Goal: Information Seeking & Learning: Learn about a topic

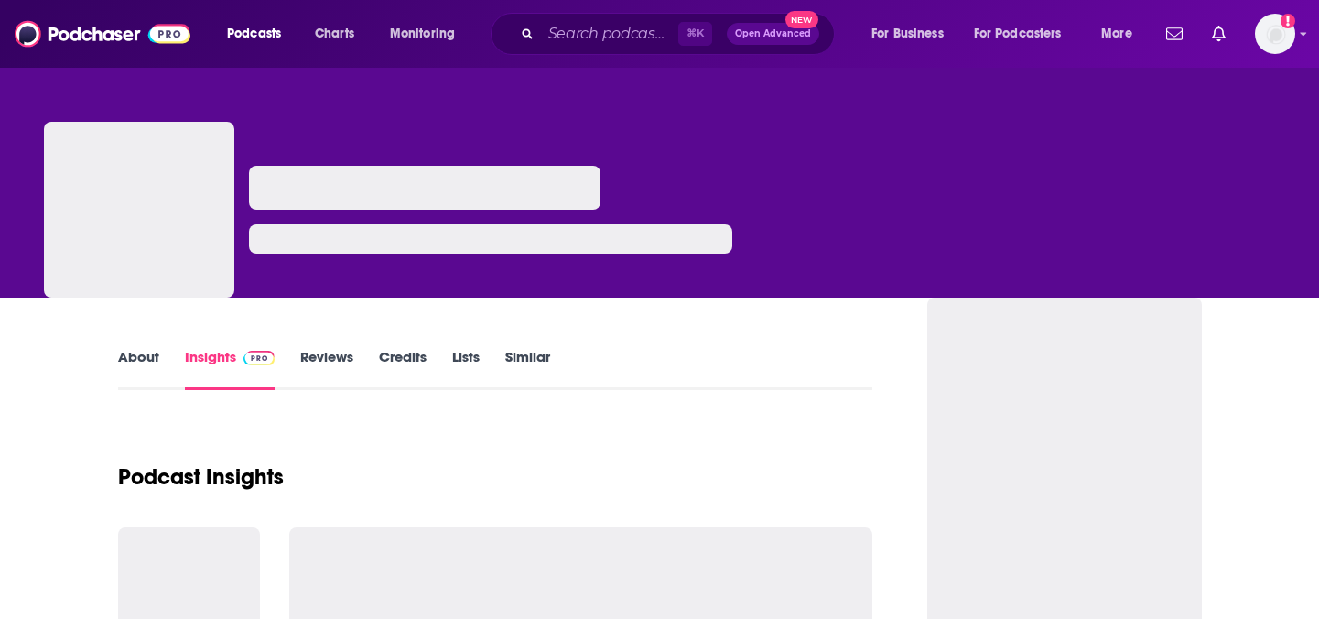
click at [599, 16] on div "⌘ K Open Advanced New" at bounding box center [663, 34] width 344 height 42
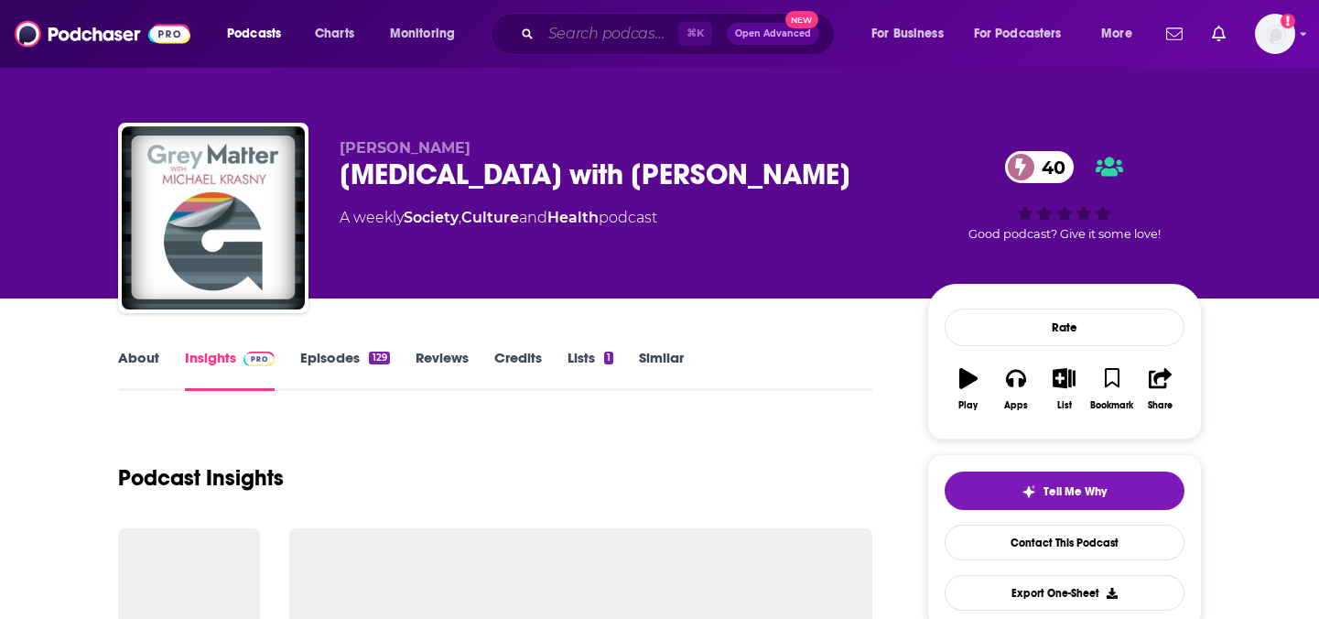
click at [577, 30] on input "Search podcasts, credits, & more..." at bounding box center [609, 33] width 137 height 29
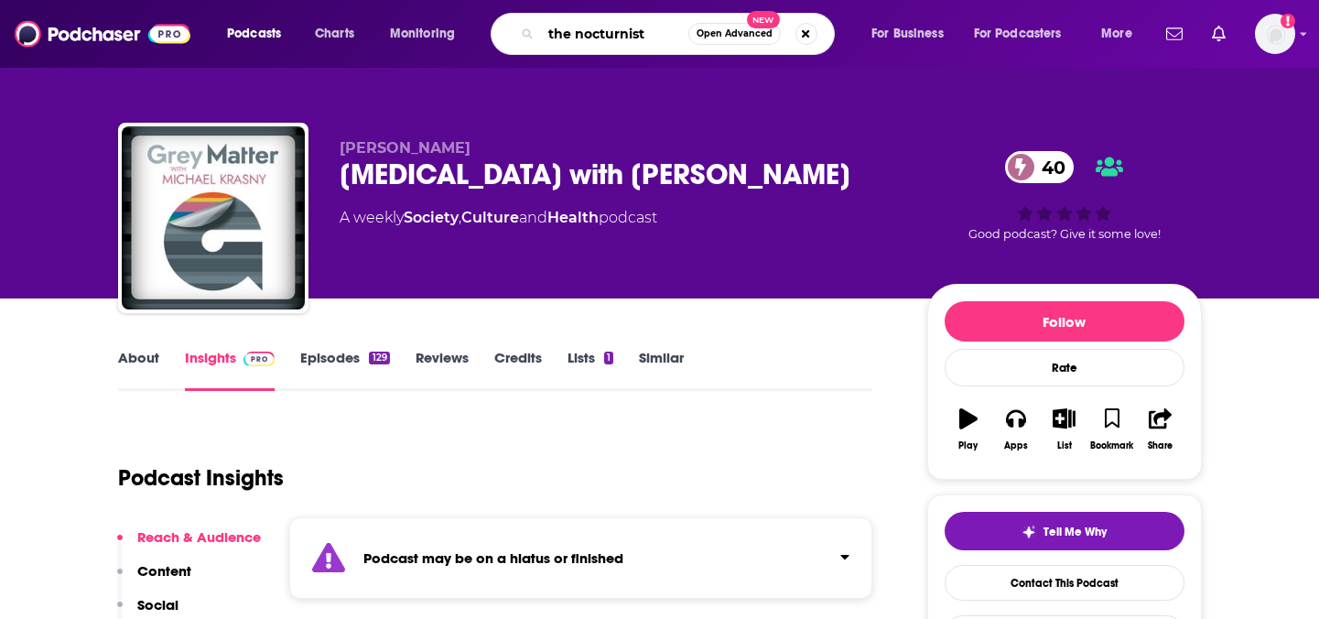
type input "the nocturnists"
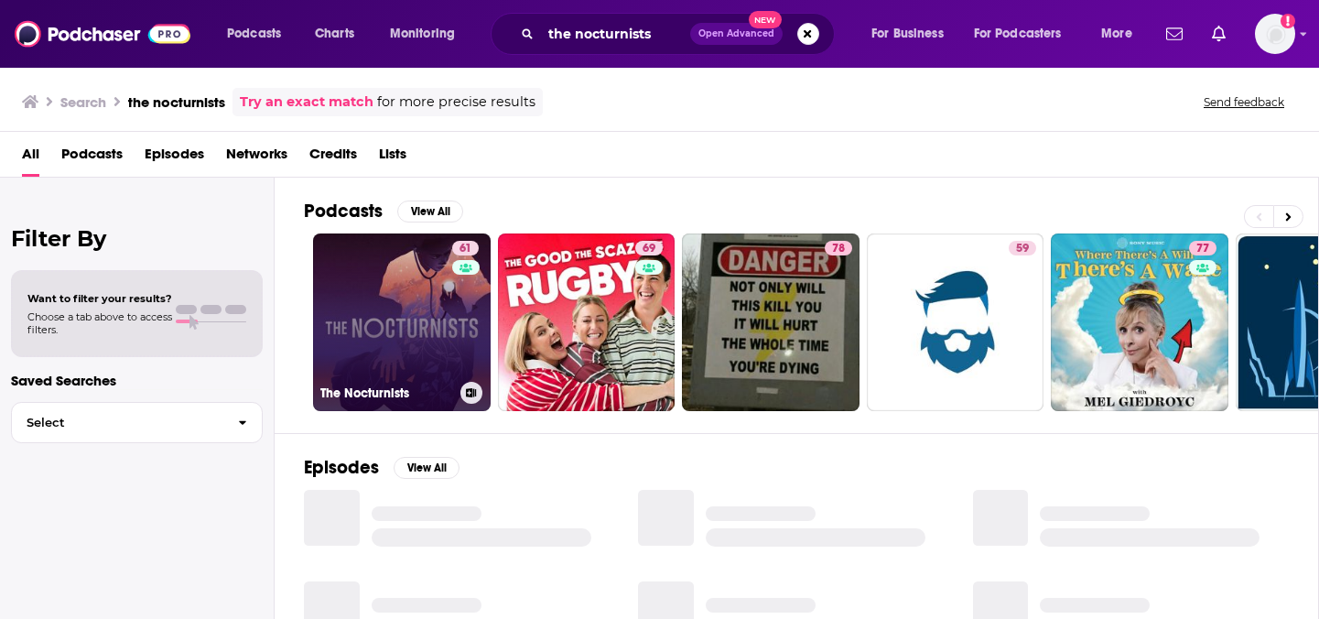
click at [428, 337] on link "61 The Nocturnists" at bounding box center [402, 322] width 178 height 178
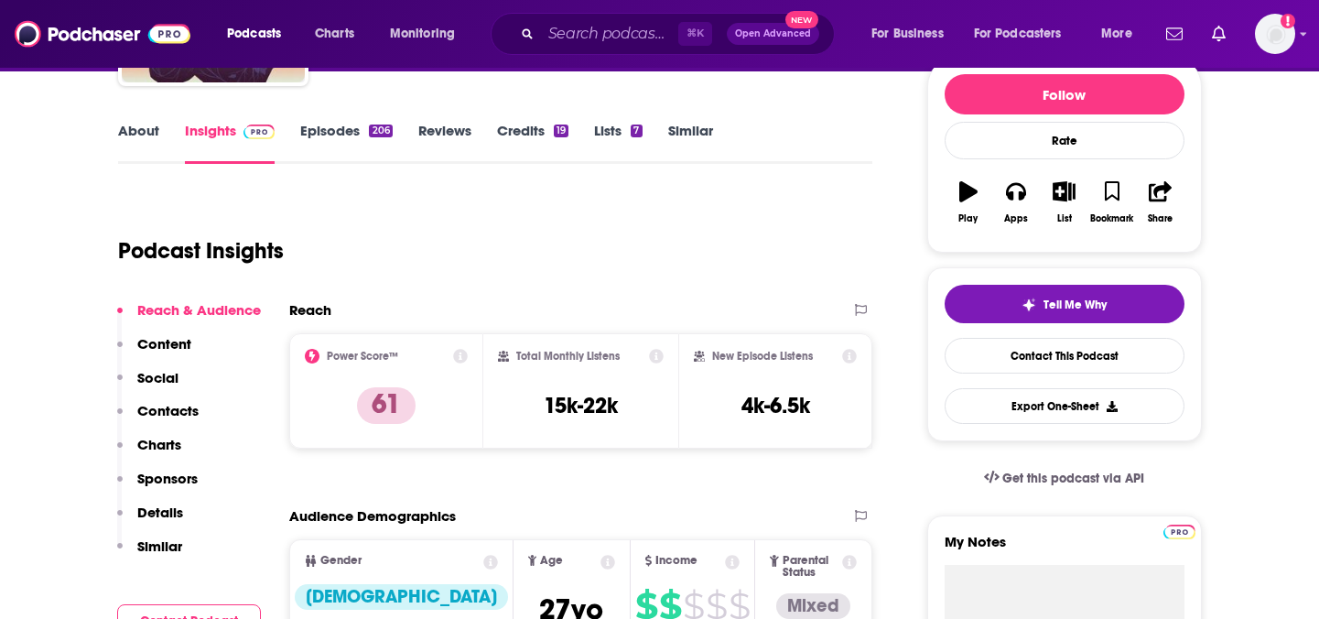
scroll to position [275, 0]
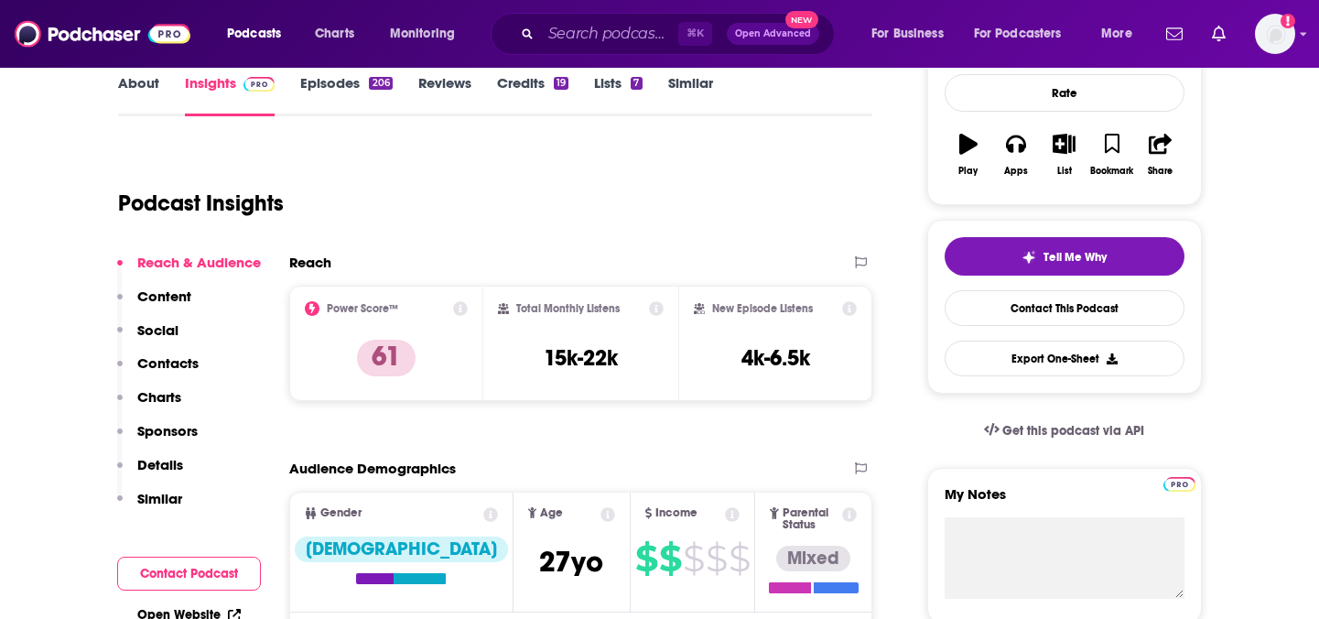
click at [338, 92] on link "Episodes 206" at bounding box center [346, 95] width 92 height 42
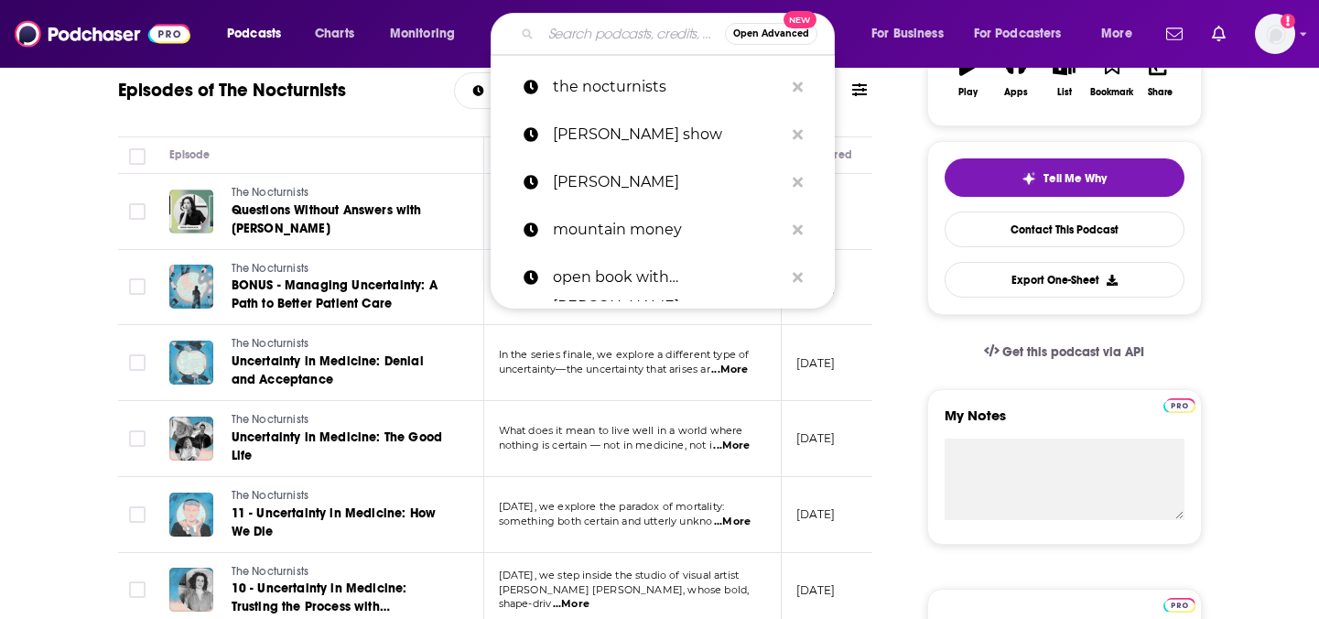
click at [596, 47] on input "Search podcasts, credits, & more..." at bounding box center [633, 33] width 184 height 29
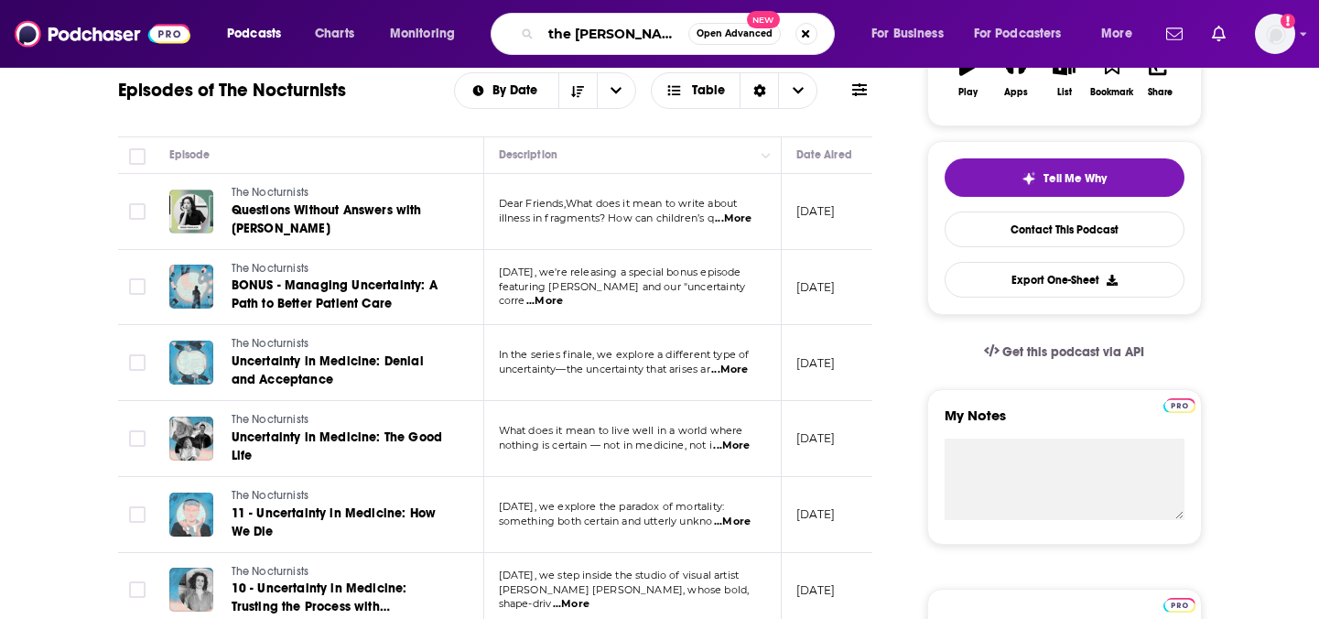
type input "the pulse"
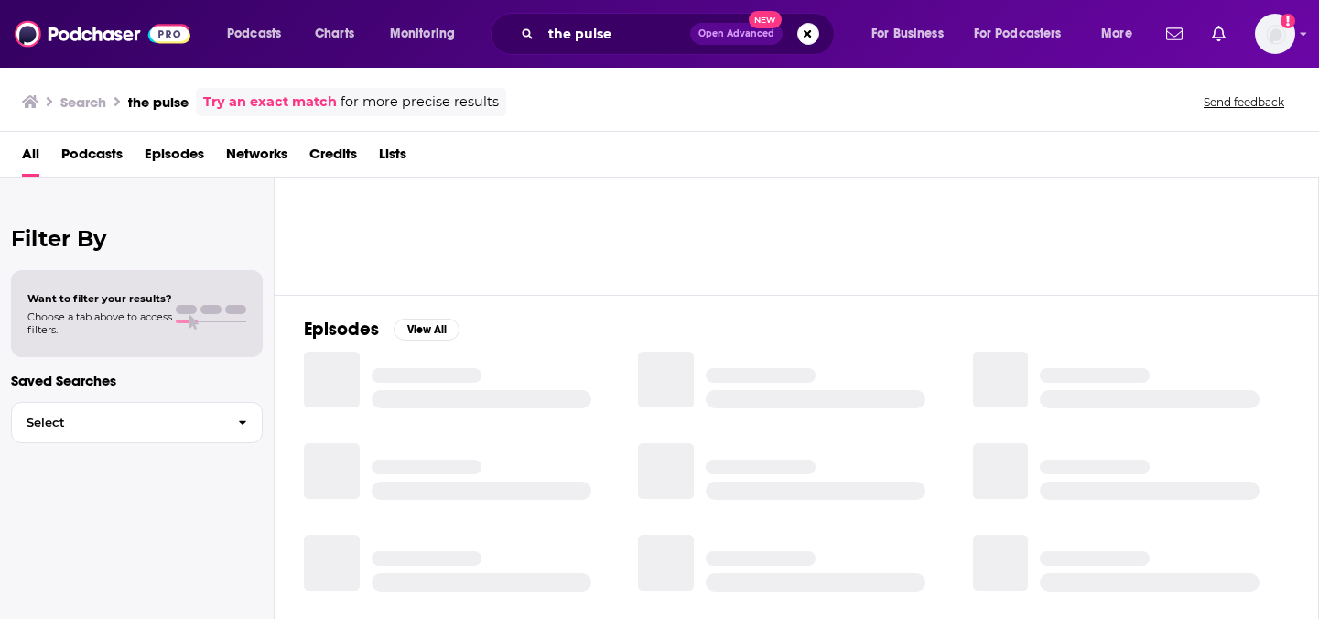
scroll to position [45, 0]
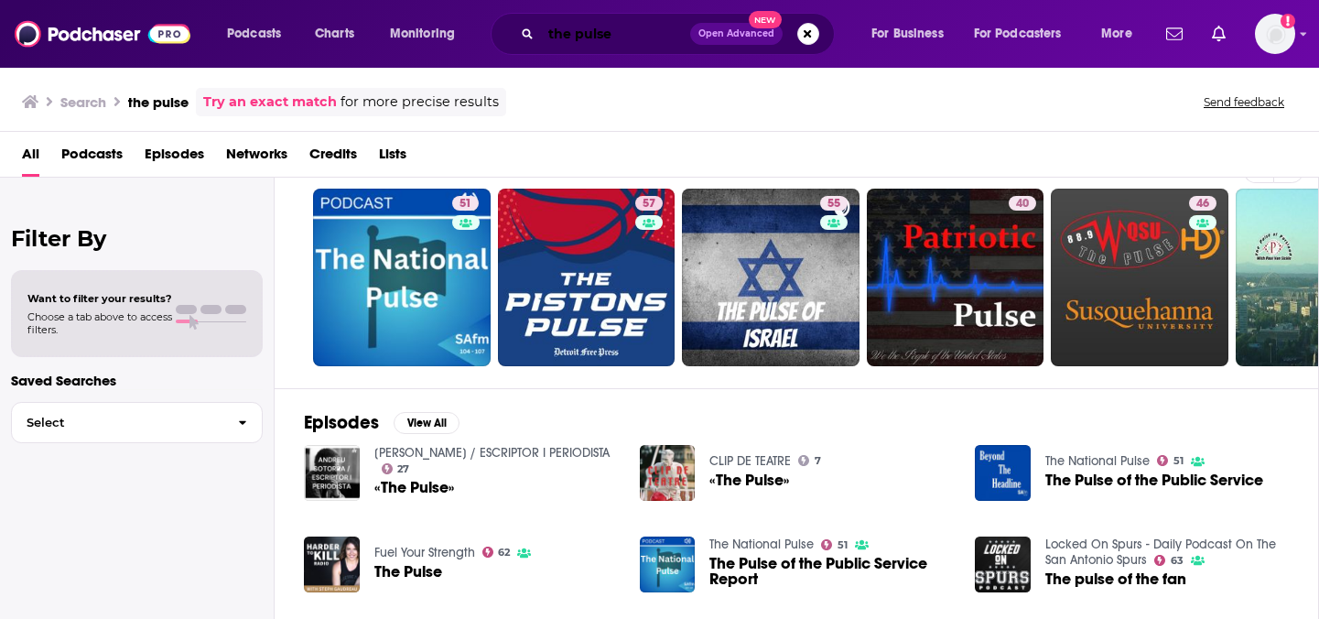
drag, startPoint x: 633, startPoint y: 32, endPoint x: 385, endPoint y: -7, distance: 250.3
click at [385, 0] on html "Podcasts Charts Monitoring the pulse Open Advanced New For Business For Podcast…" at bounding box center [659, 309] width 1319 height 619
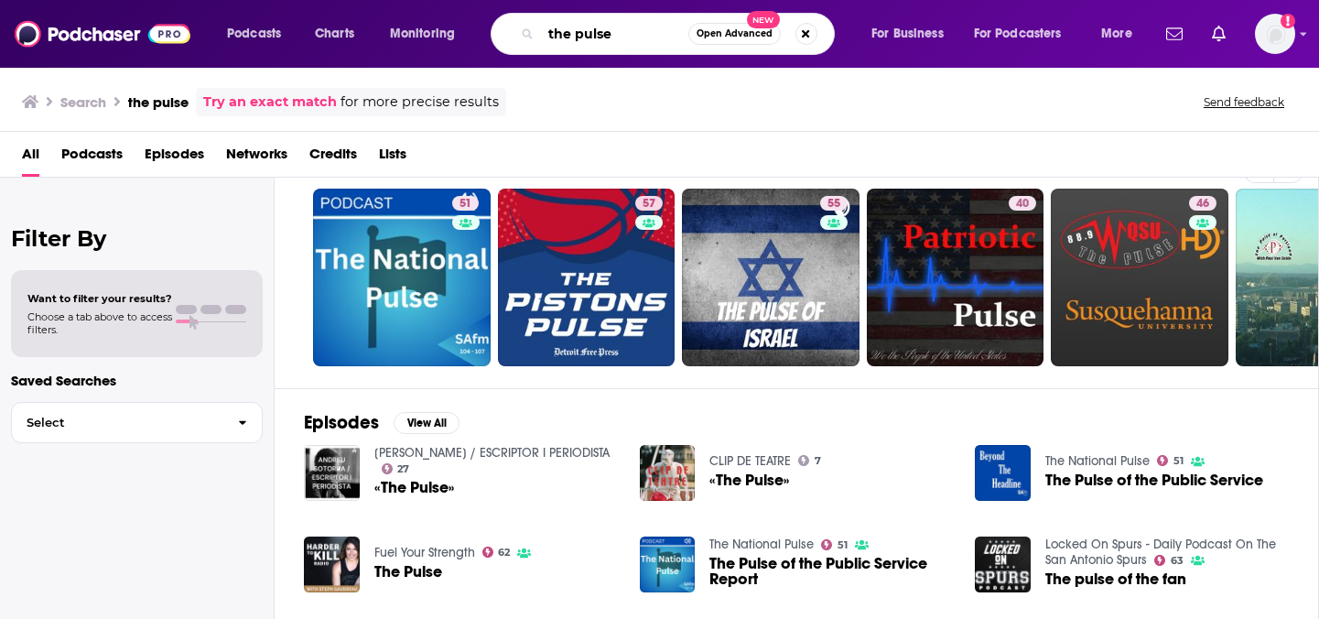
paste input "Chasing Life with [PERSON_NAME]"
type input "Chasing Life with [PERSON_NAME]"
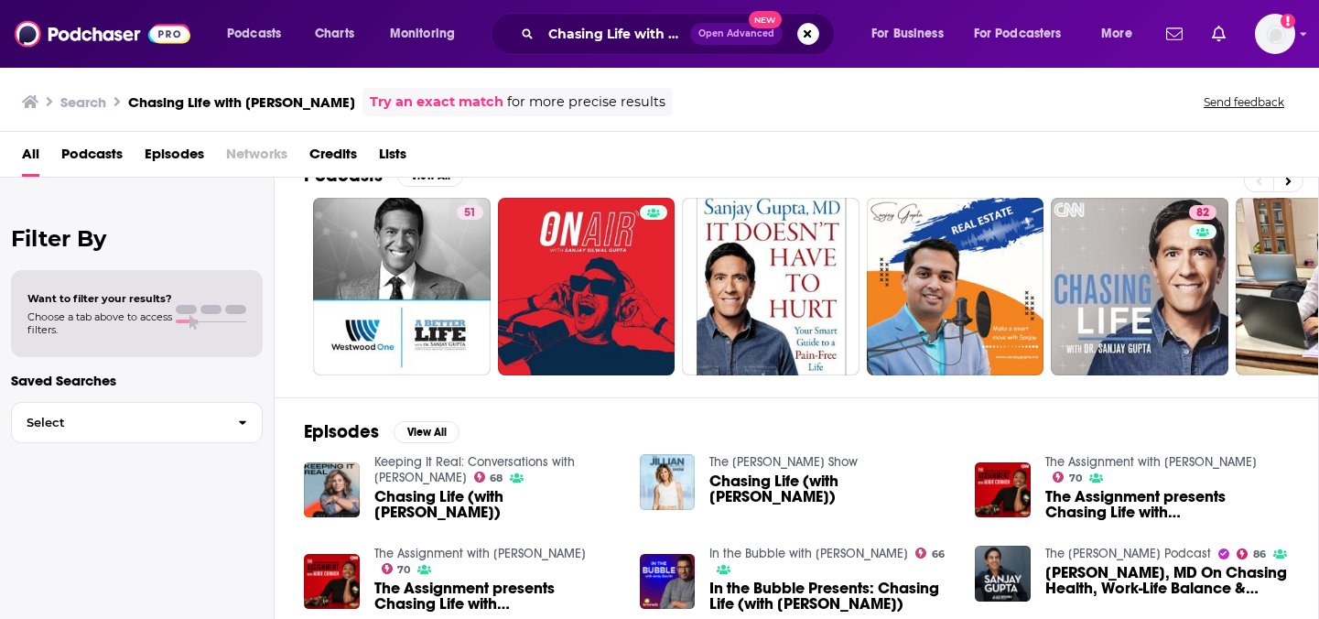
scroll to position [35, 0]
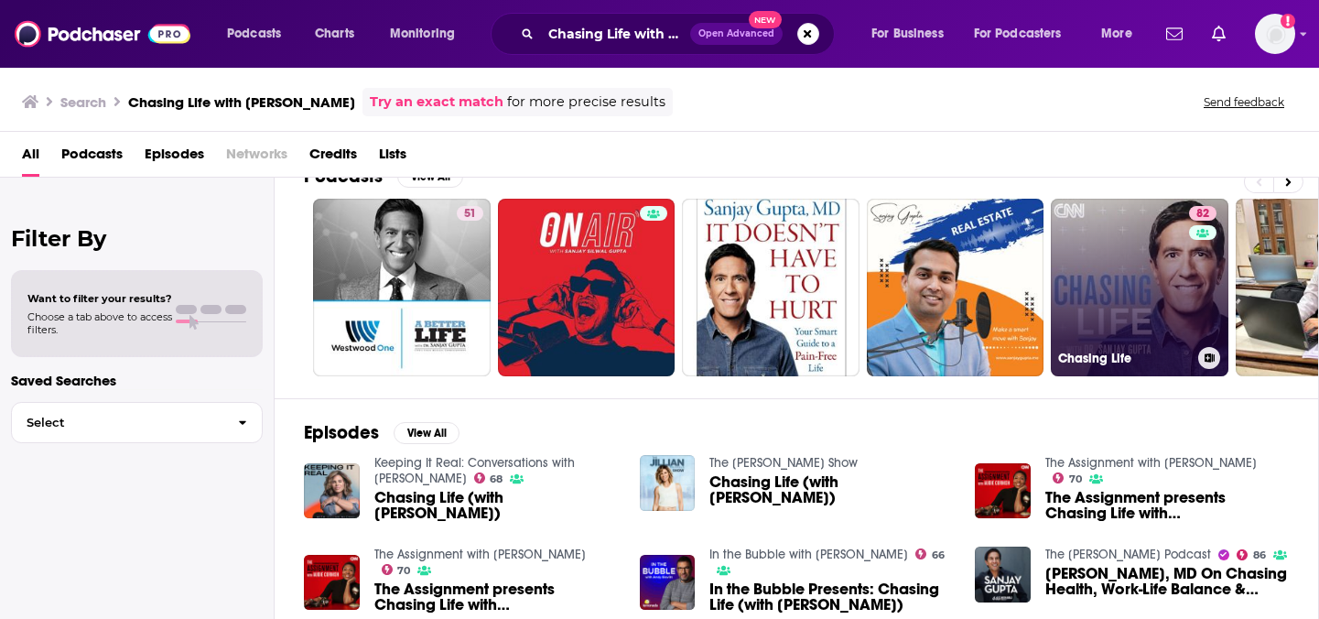
click at [1176, 263] on link "82 Chasing Life" at bounding box center [1140, 288] width 178 height 178
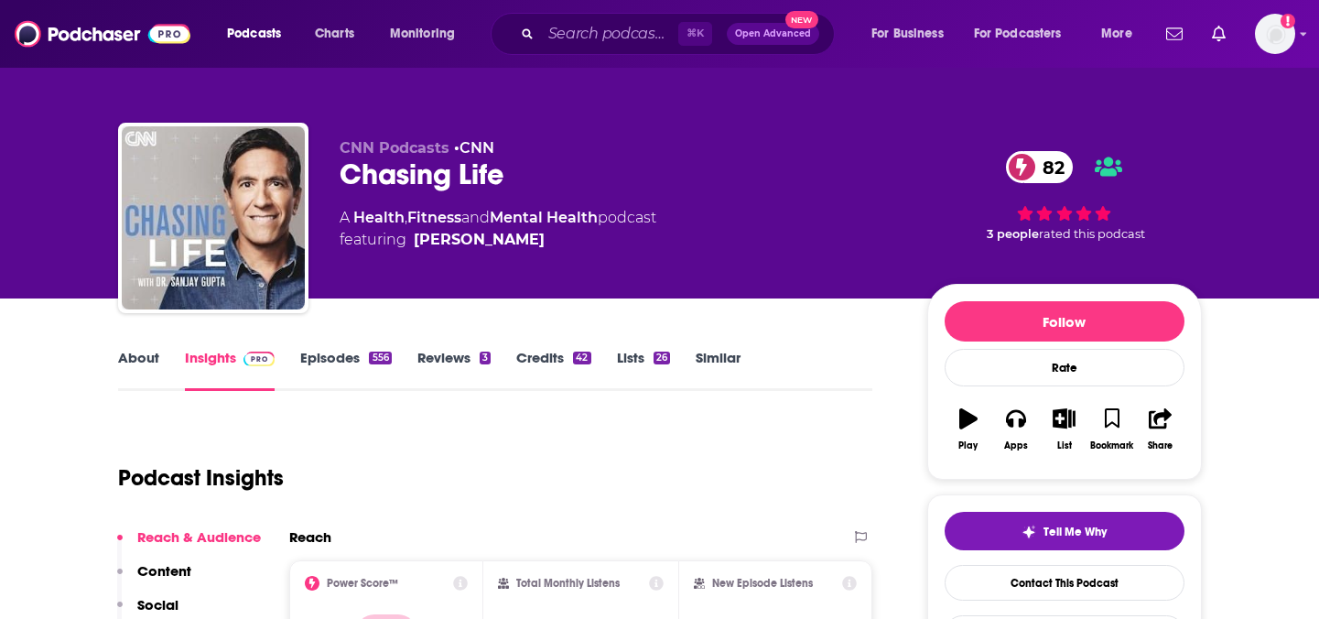
scroll to position [272, 0]
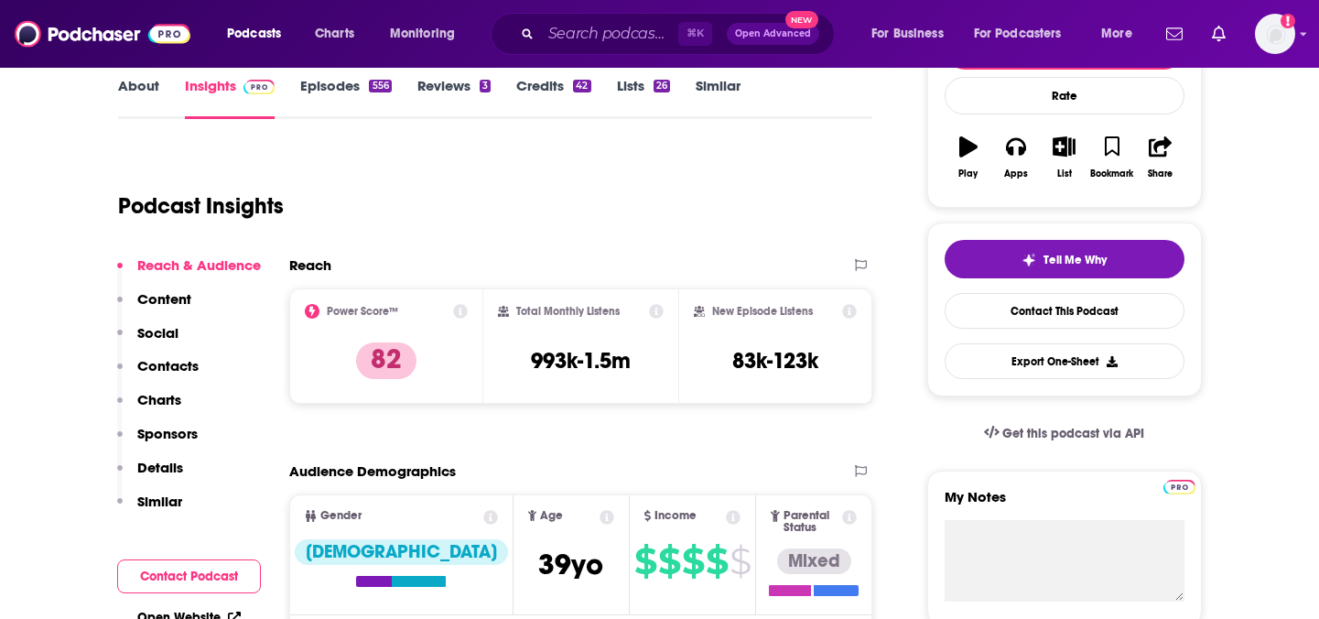
click at [318, 98] on link "Episodes 556" at bounding box center [345, 98] width 91 height 42
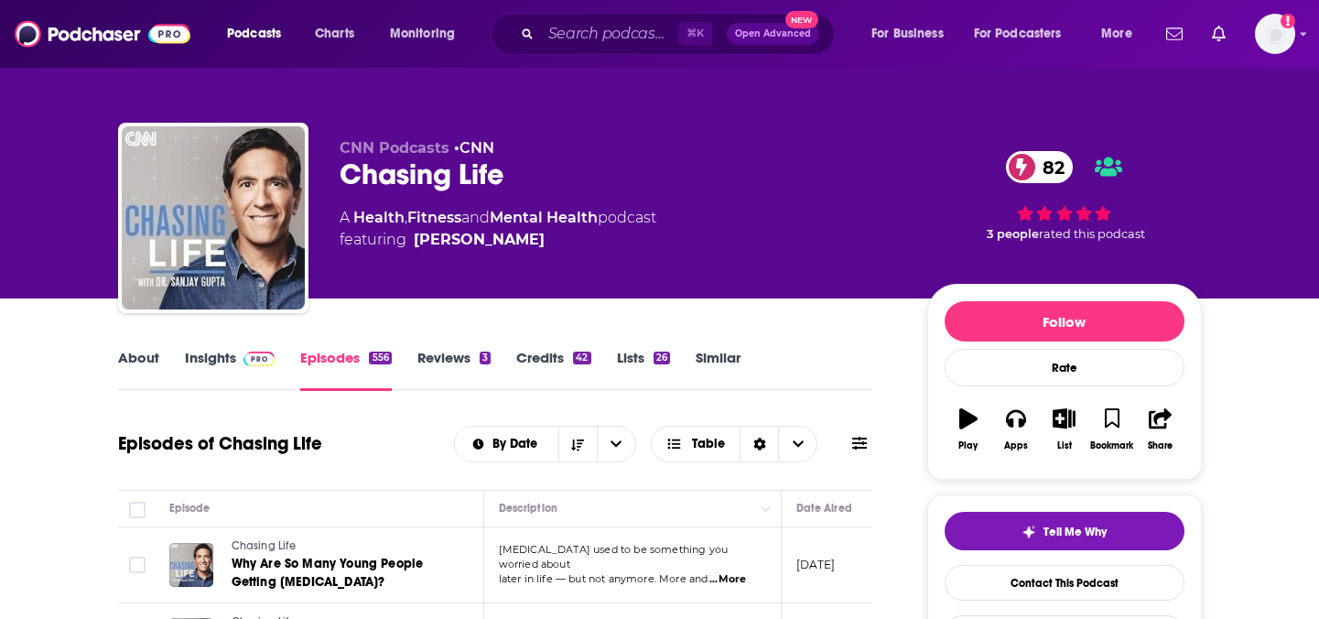
click at [216, 366] on link "Insights" at bounding box center [230, 370] width 91 height 42
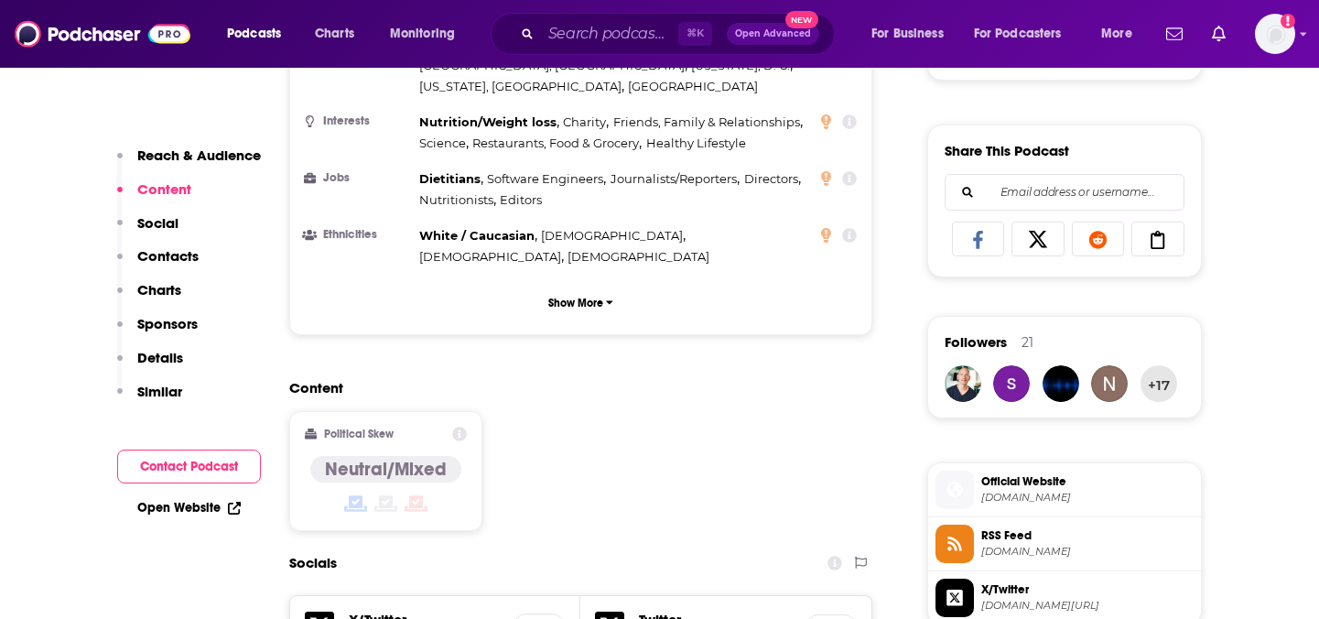
scroll to position [9763, 0]
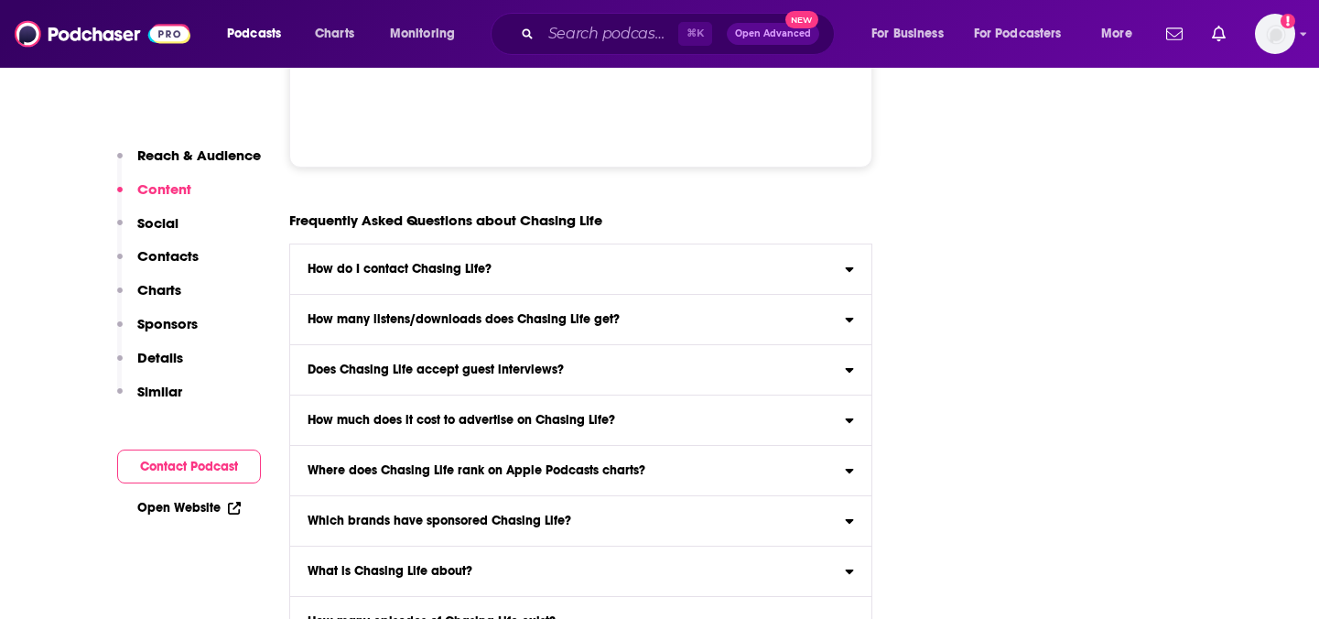
click at [586, 363] on div "Does Chasing Life accept guest interviews?" at bounding box center [581, 369] width 582 height 13
click at [0, 0] on input "Does Chasing Life accept guest interviews? Yes" at bounding box center [0, 0] width 0 height 0
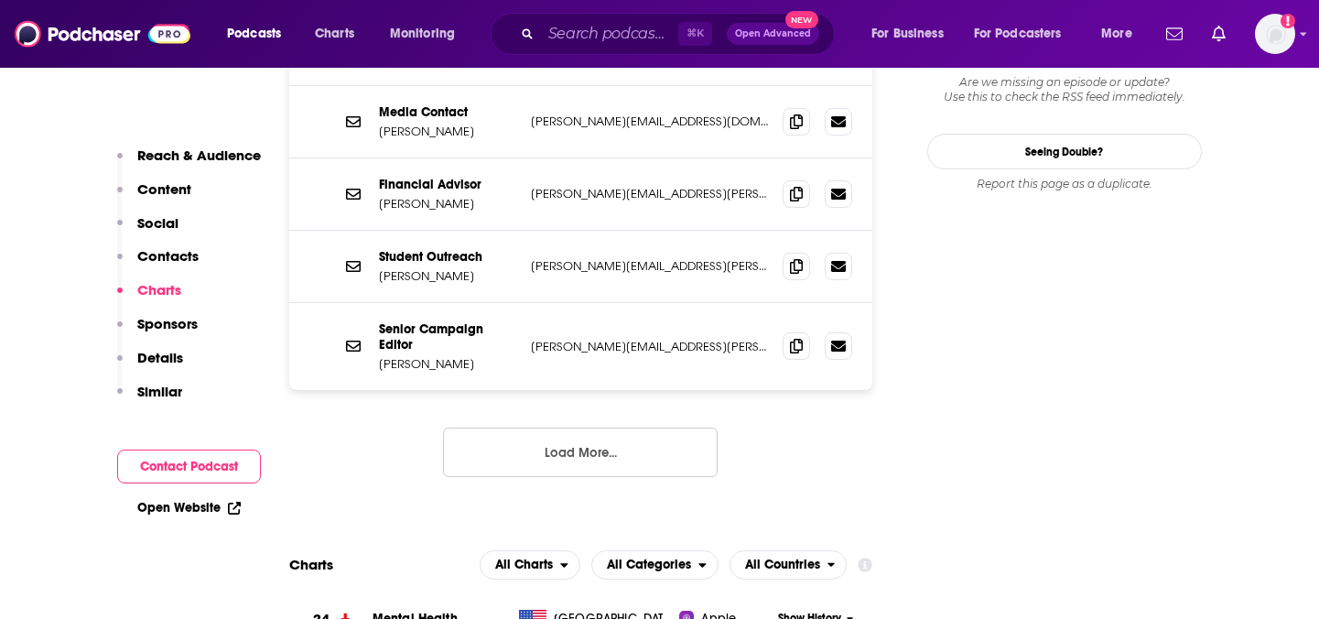
scroll to position [0, 0]
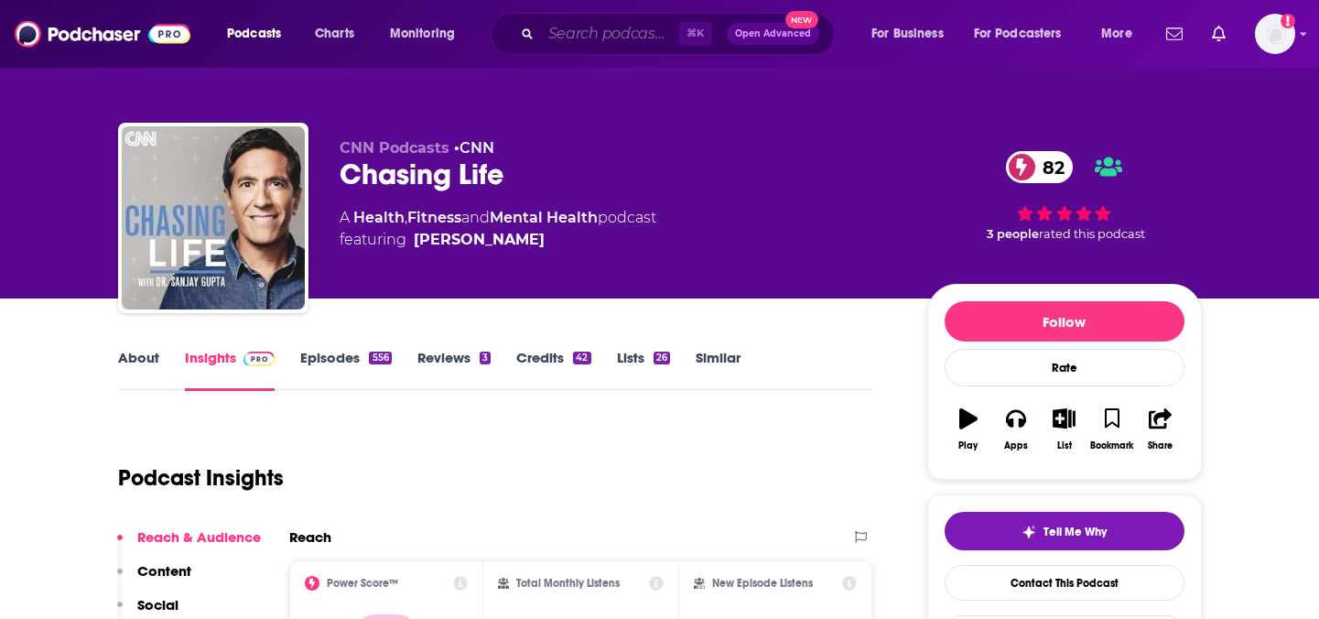
click at [568, 48] on input "Search podcasts, credits, & more..." at bounding box center [609, 33] width 137 height 29
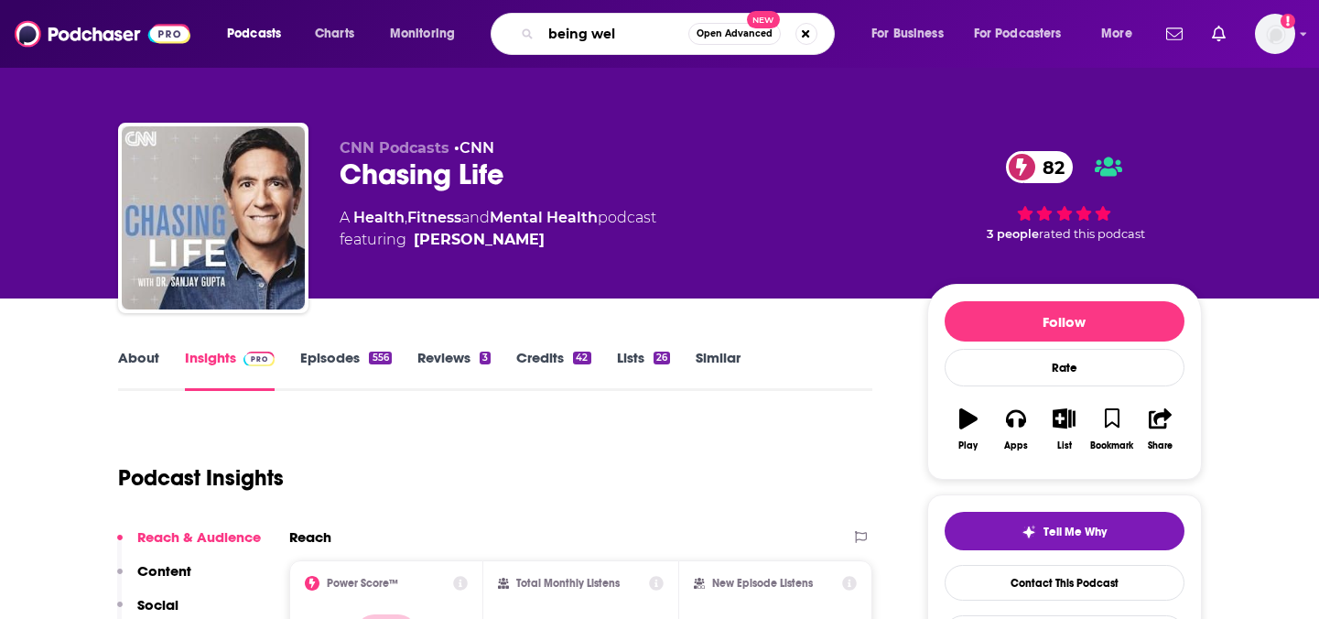
type input "being well"
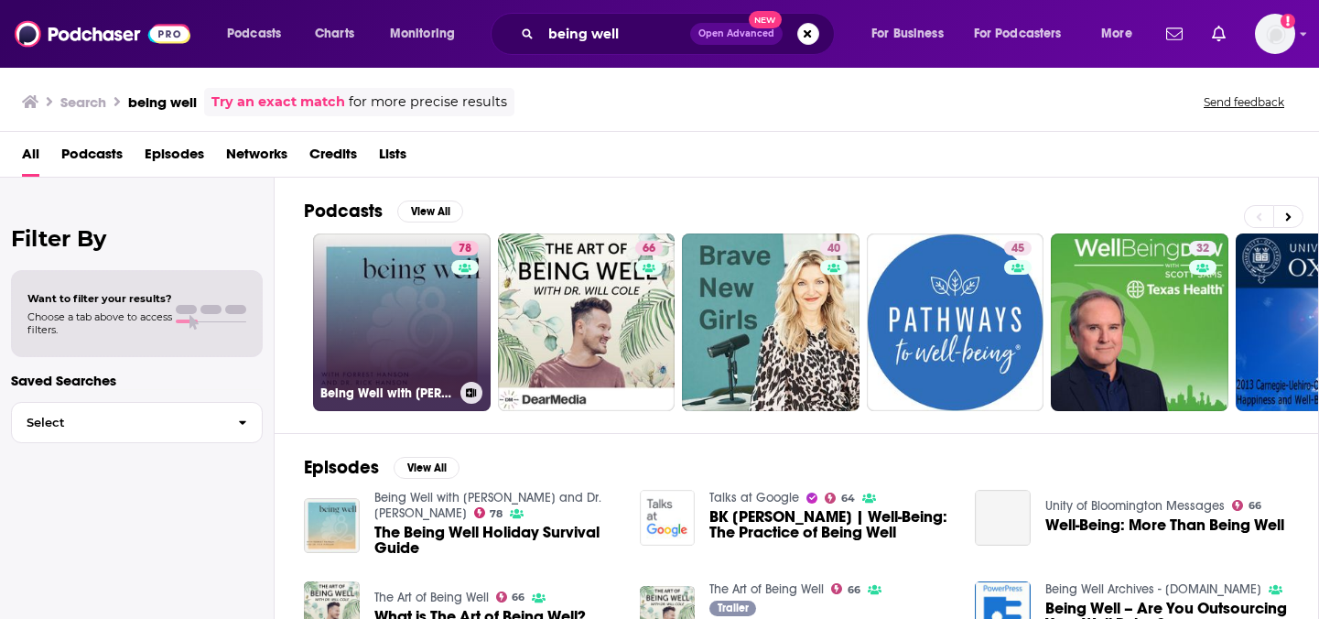
click at [419, 338] on link "78 Being Well with [PERSON_NAME] and Dr. [PERSON_NAME]" at bounding box center [402, 322] width 178 height 178
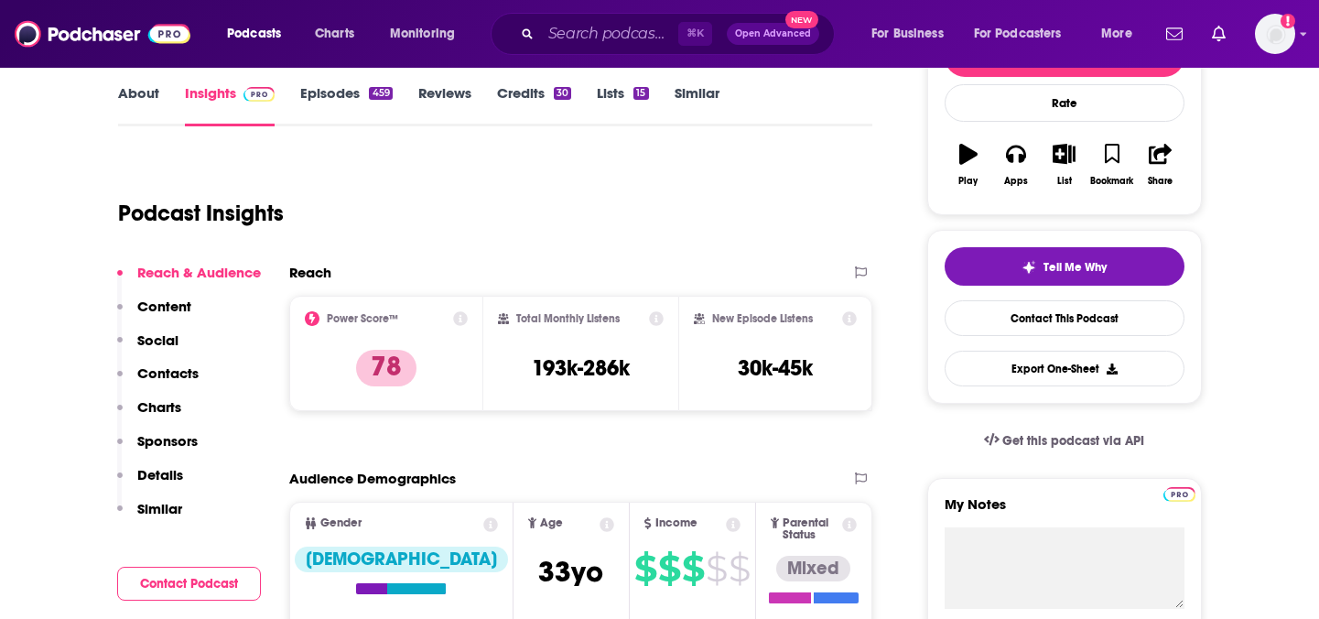
scroll to position [262, 0]
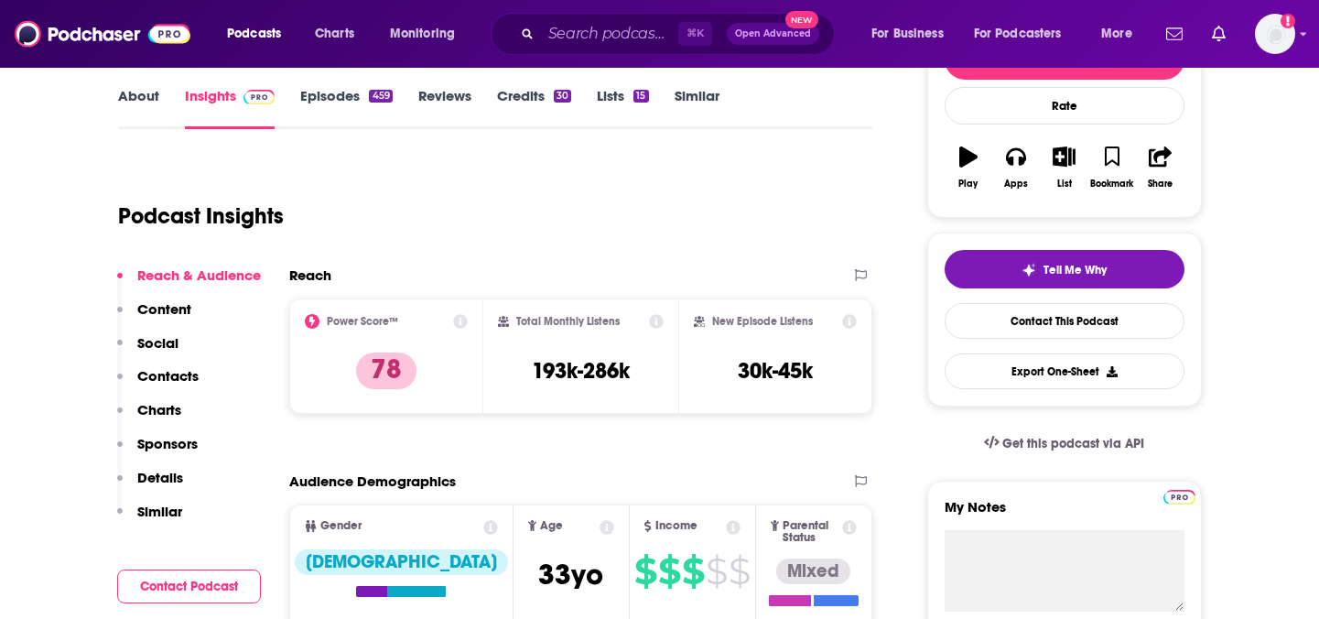
click at [339, 104] on link "Episodes 459" at bounding box center [346, 108] width 92 height 42
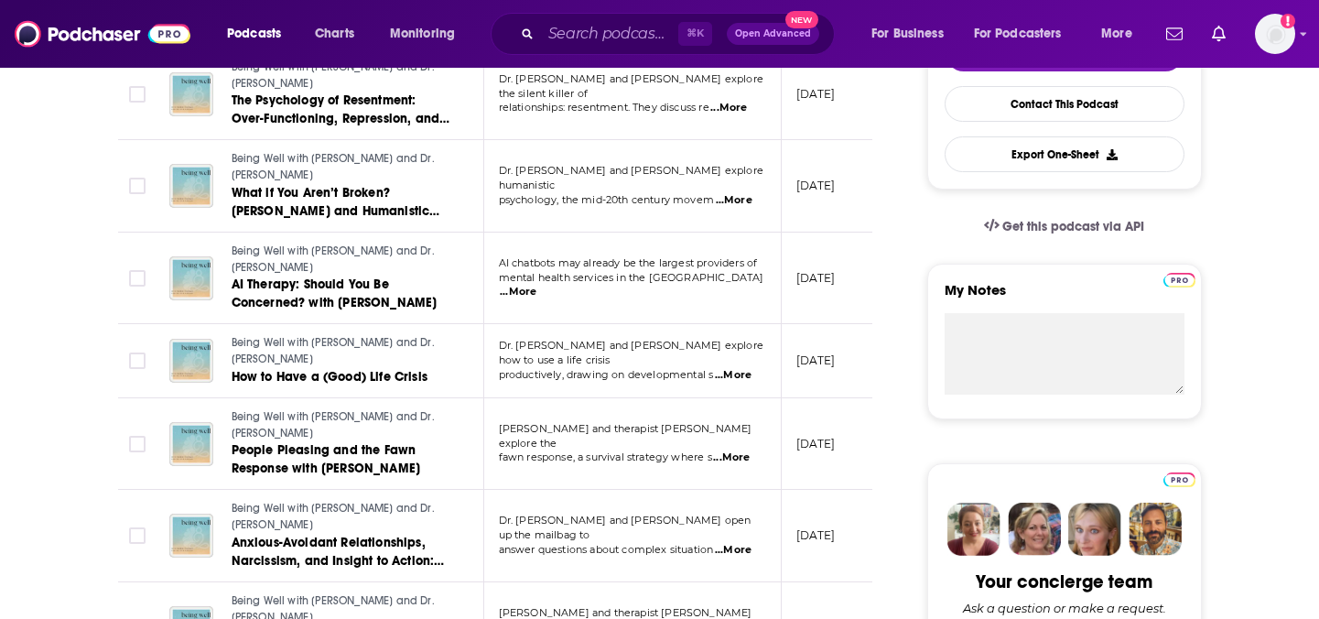
scroll to position [478, 0]
click at [618, 27] on input "Search podcasts, credits, & more..." at bounding box center [609, 33] width 137 height 29
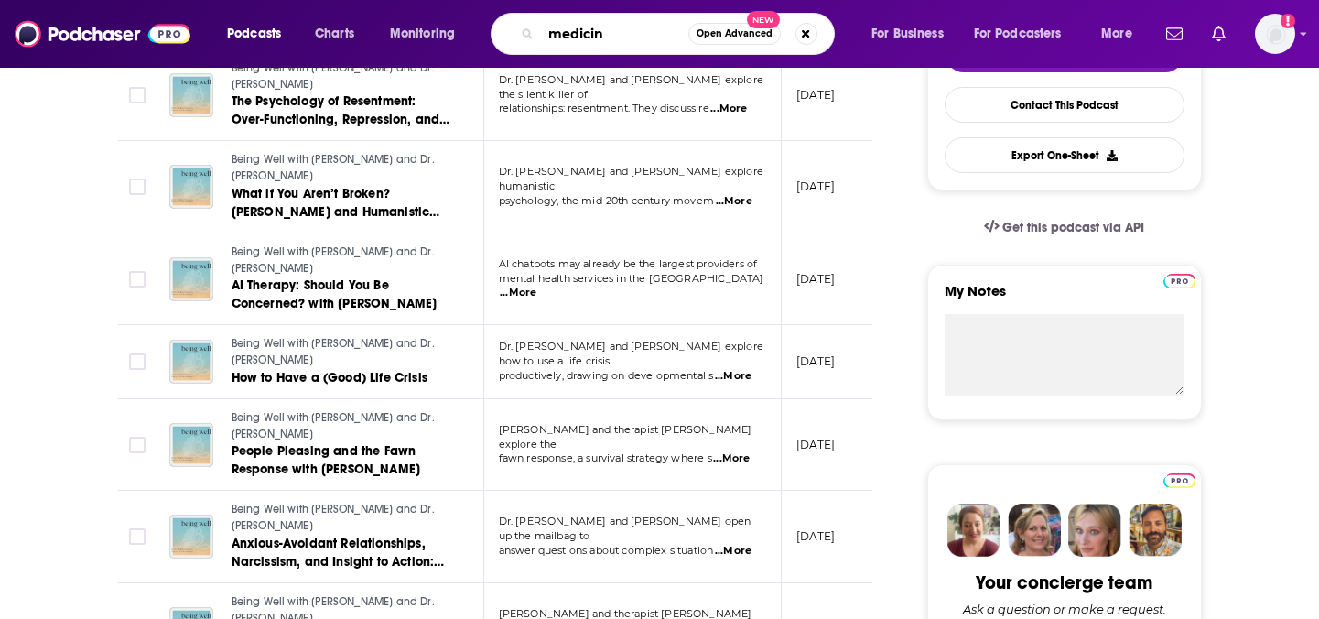
type input "medicine"
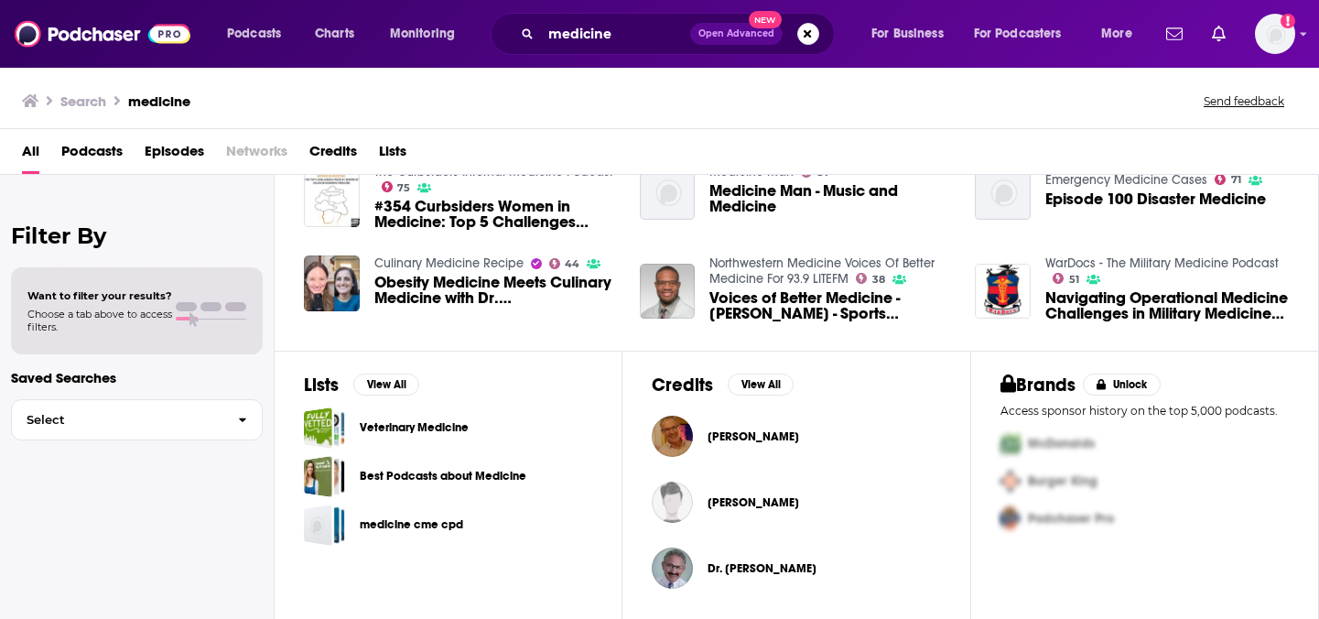
scroll to position [413, 0]
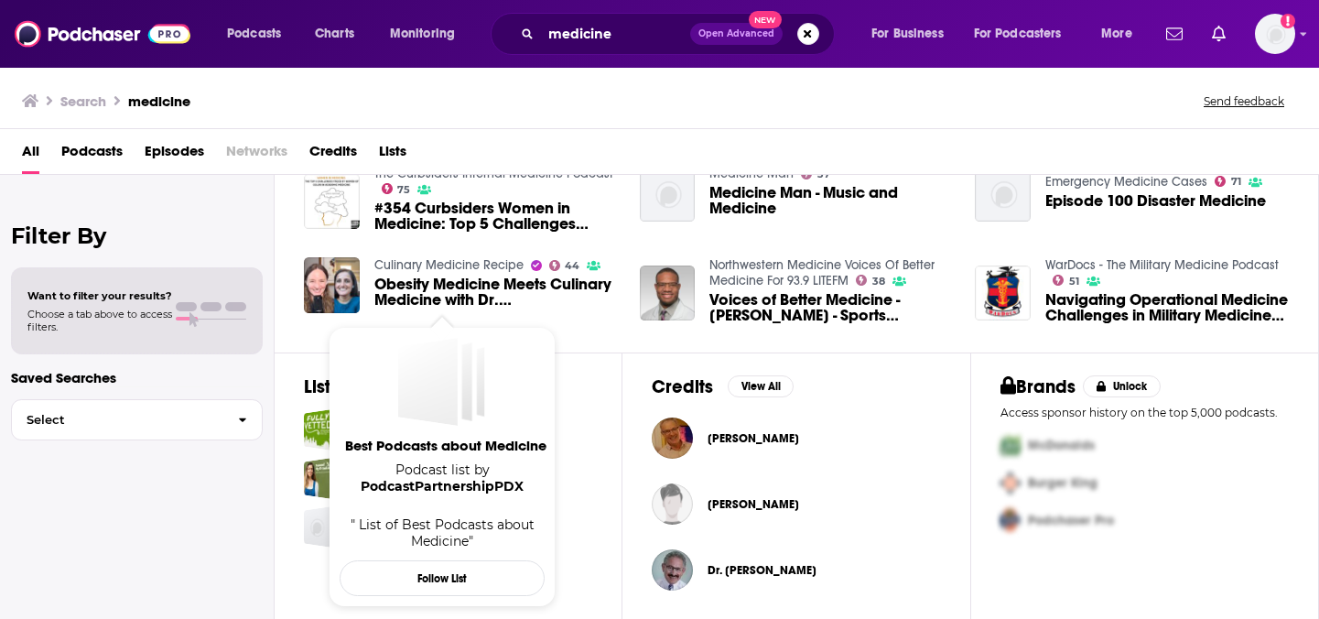
click at [450, 476] on span "Podcast list by PodcastPartnershipPDX" at bounding box center [442, 477] width 205 height 33
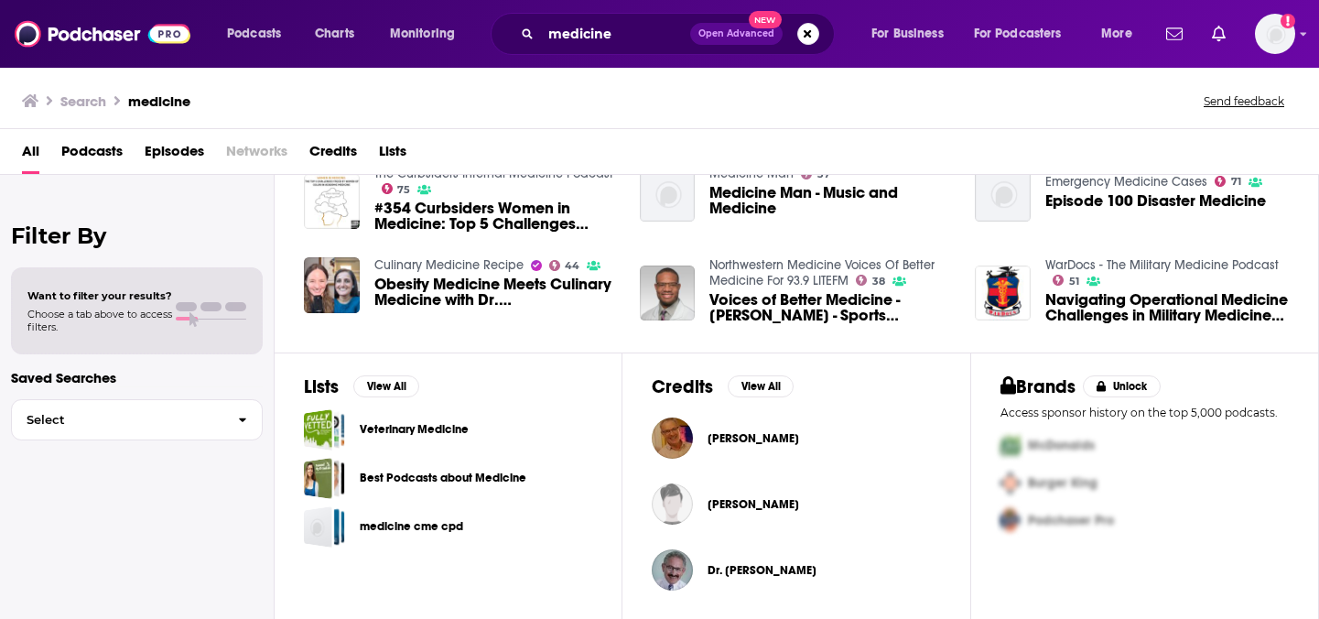
click at [590, 481] on div "Best Podcasts about Medicine" at bounding box center [448, 478] width 288 height 41
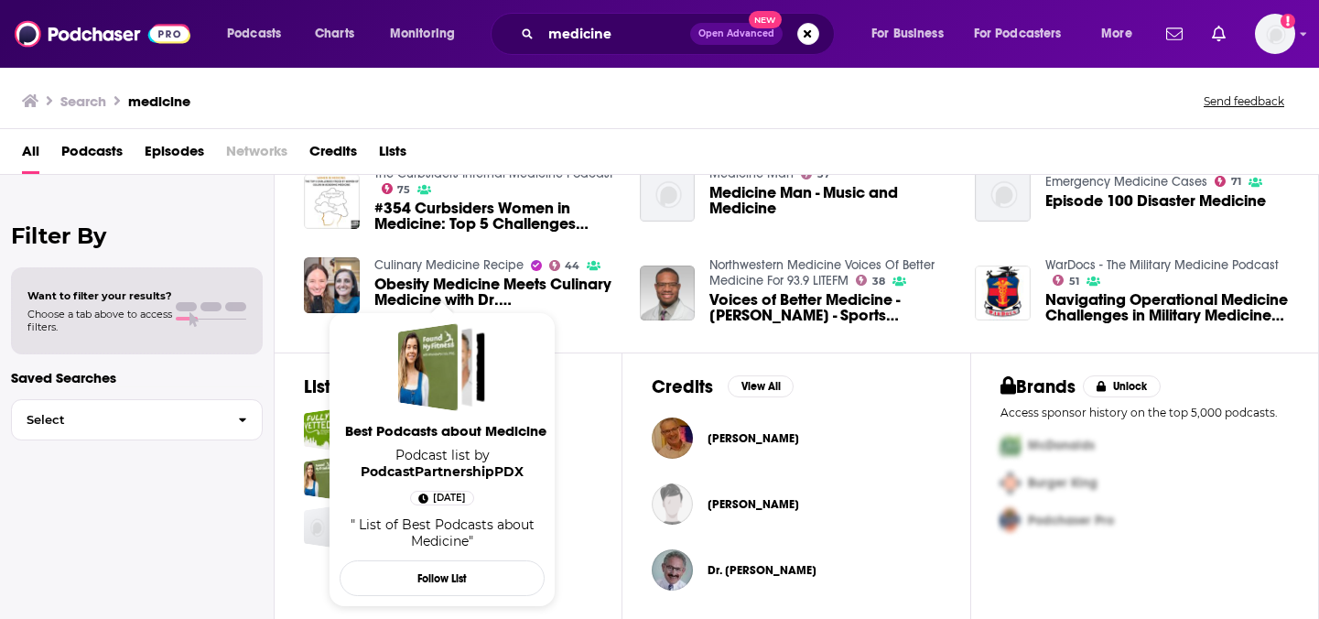
click at [477, 480] on span "Best Podcasts about Medicine Podcast list by PodcastPartnershipPDX [DATE] " Lis…" at bounding box center [442, 441] width 205 height 237
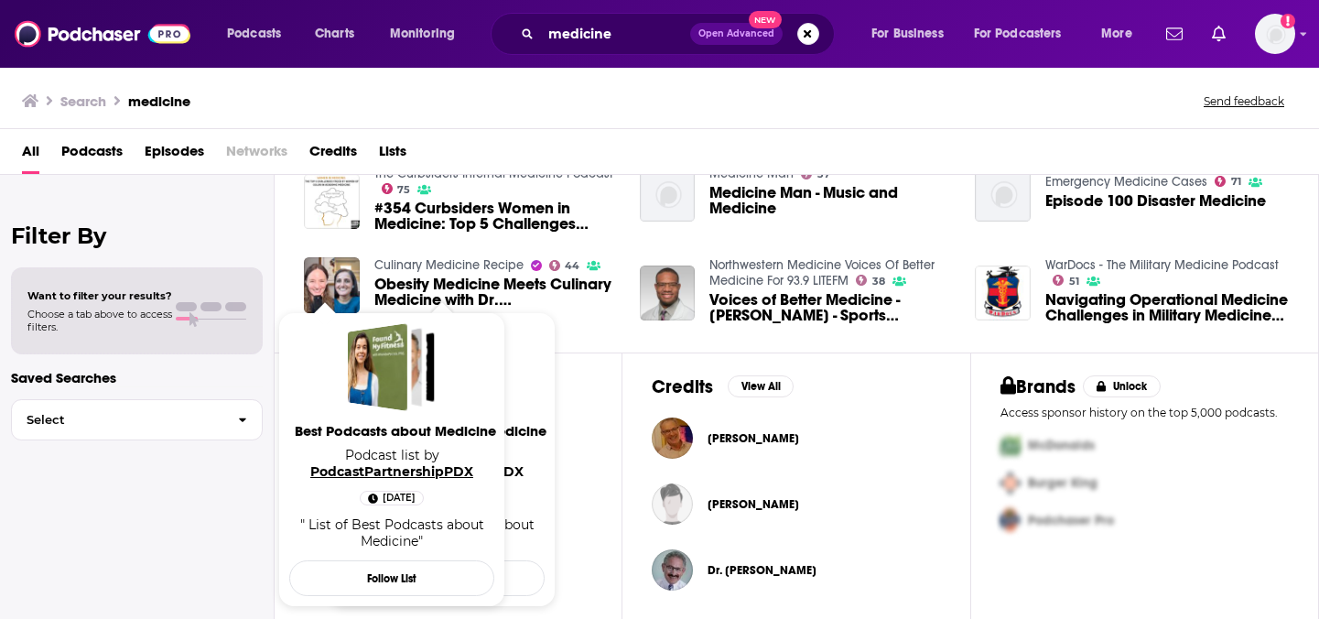
click at [316, 472] on link "PodcastPartnershipPDX" at bounding box center [391, 471] width 163 height 16
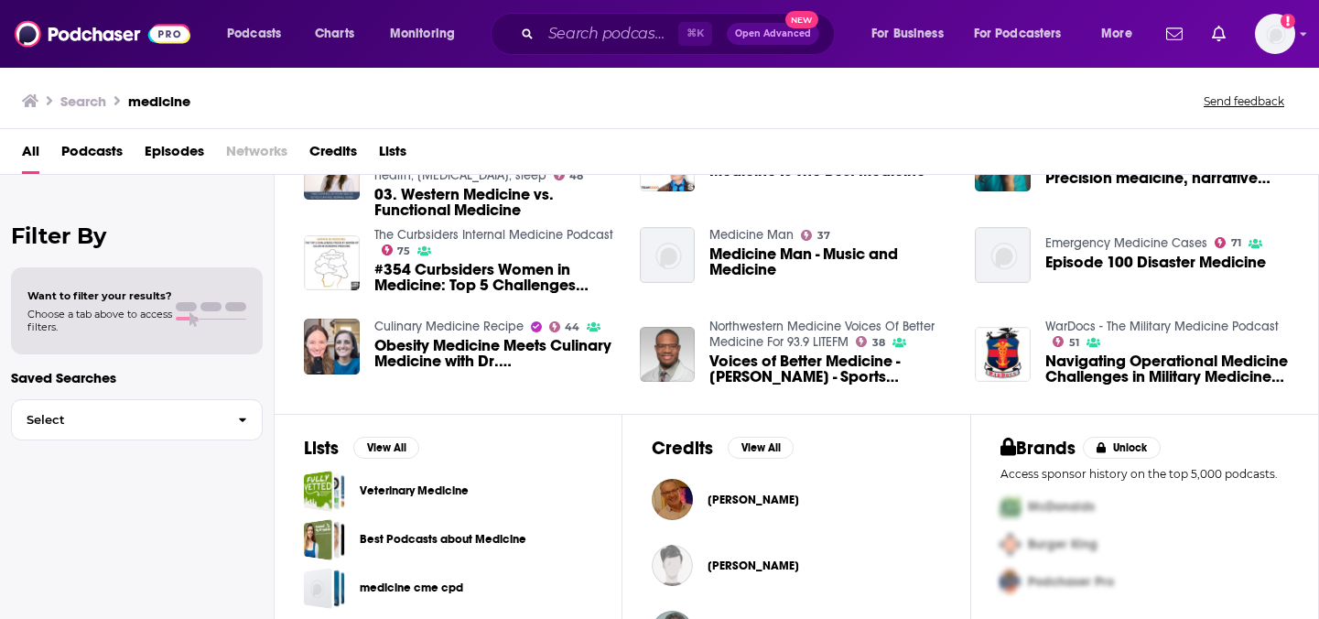
scroll to position [415, 0]
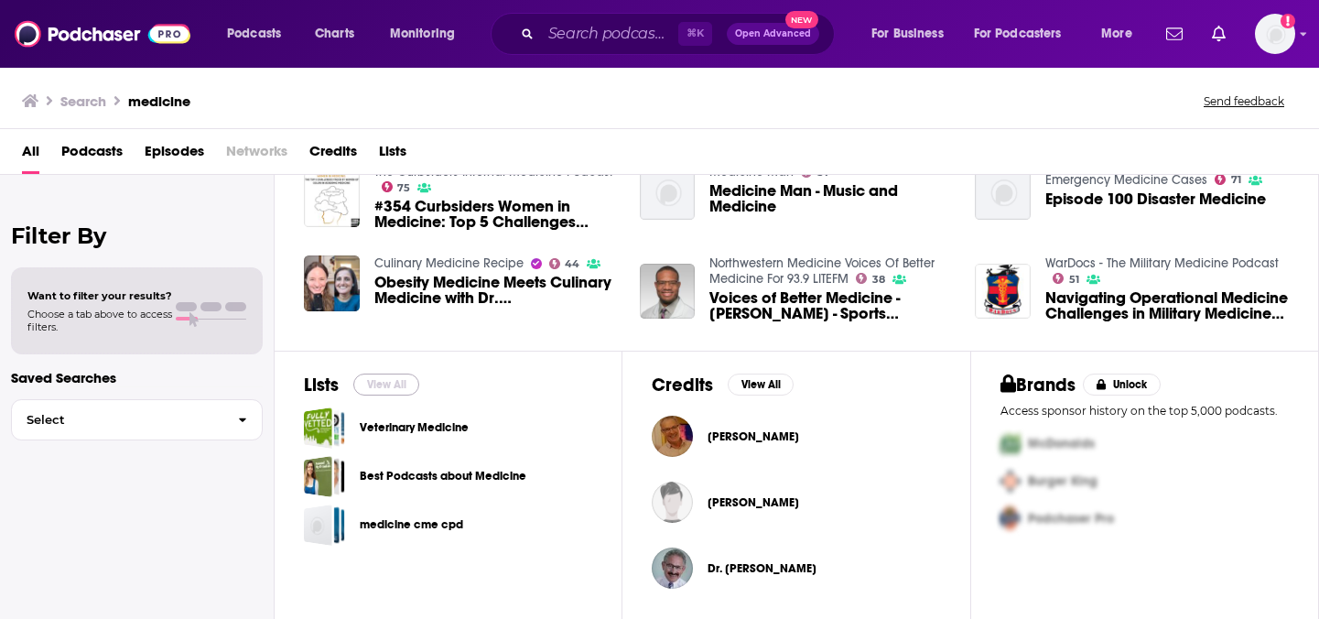
click at [406, 386] on button "View All" at bounding box center [386, 384] width 66 height 22
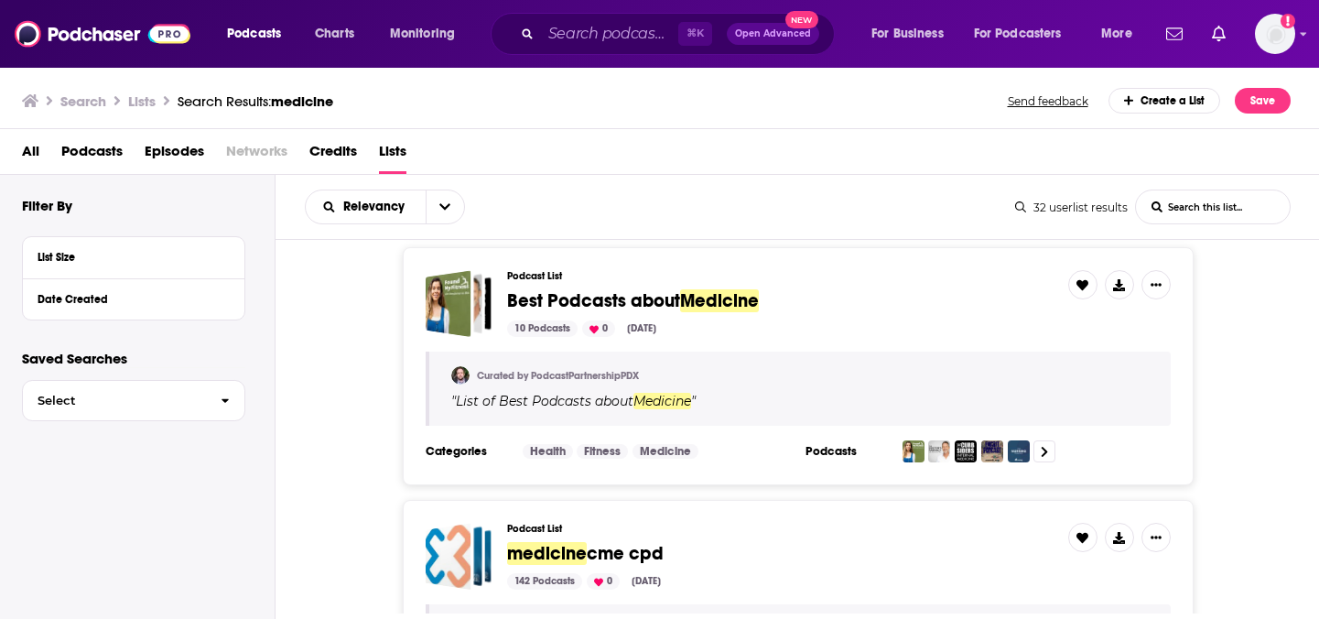
scroll to position [270, 0]
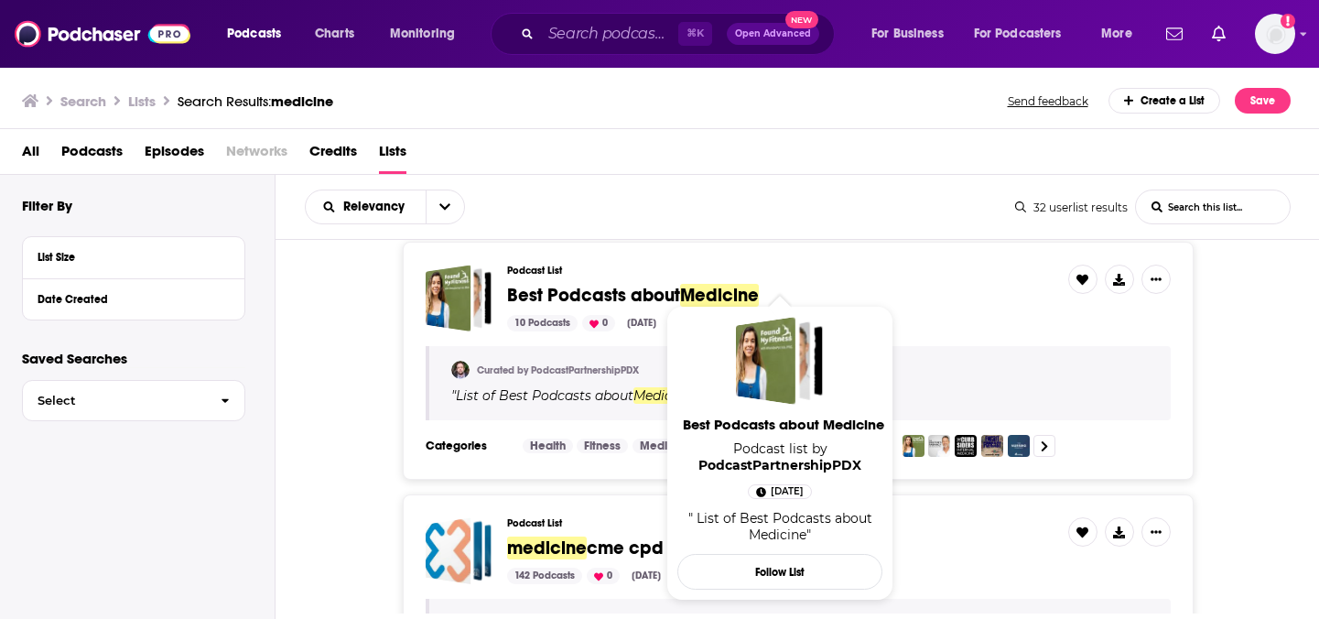
click at [688, 287] on span "Medicine" at bounding box center [719, 295] width 79 height 23
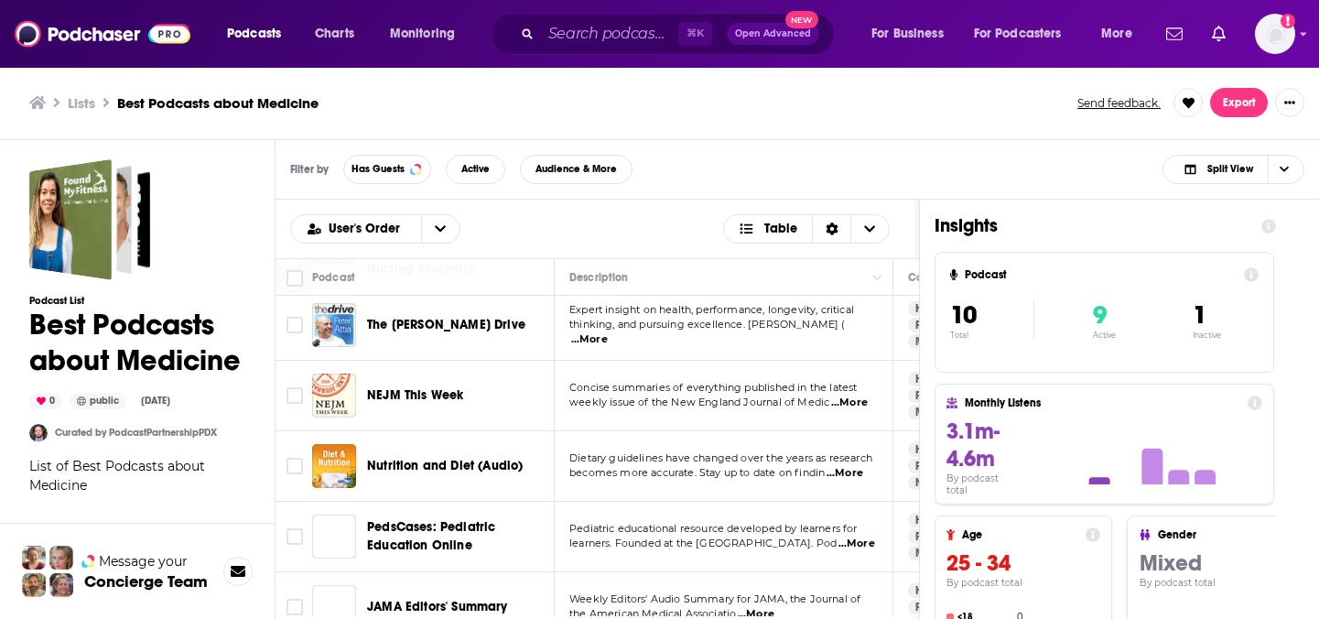
scroll to position [409, 0]
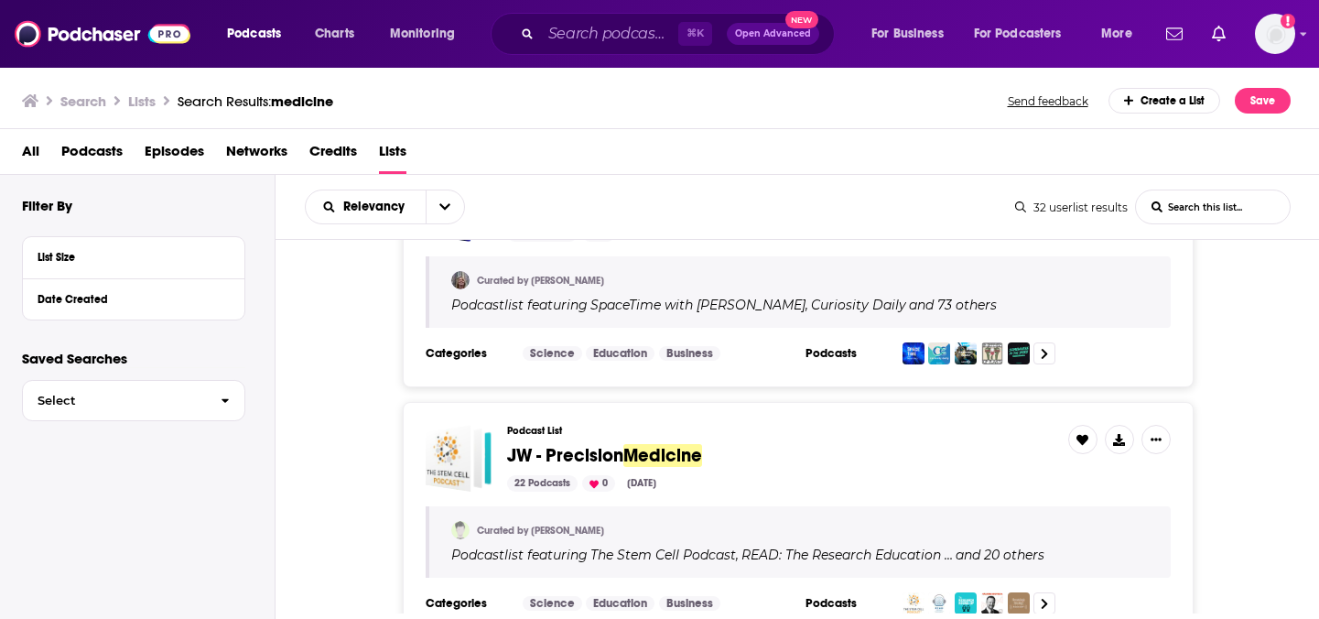
scroll to position [867, 0]
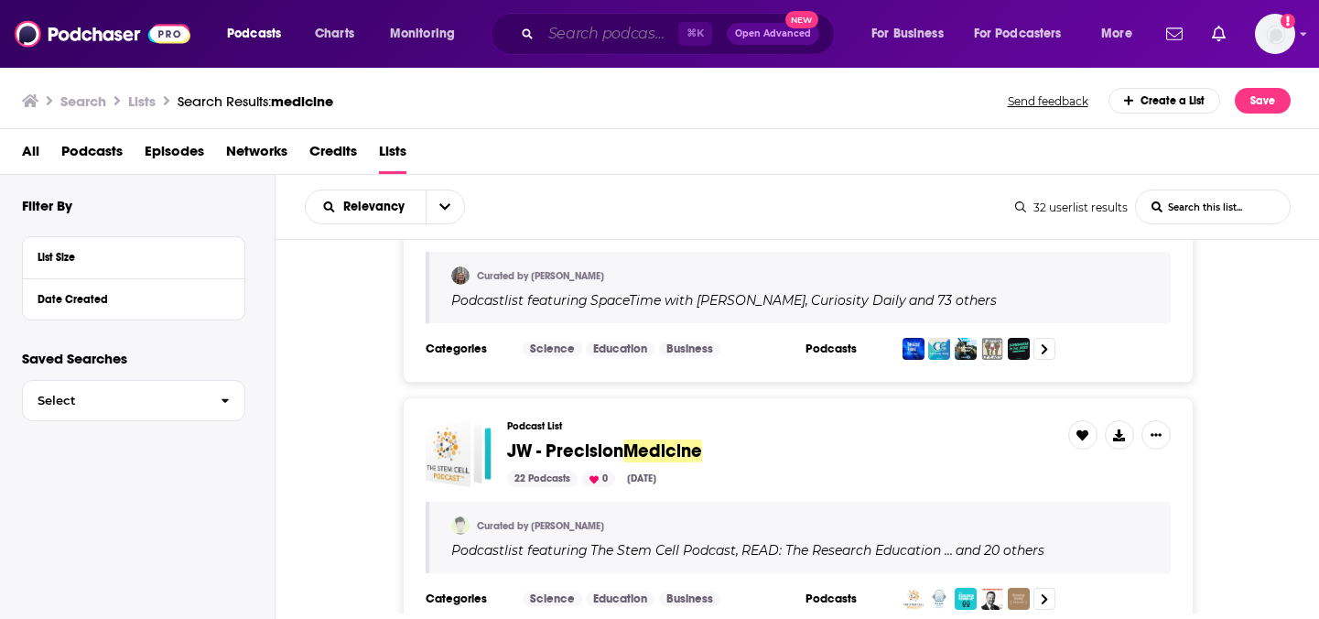
click at [564, 37] on input "Search podcasts, credits, & more..." at bounding box center [609, 33] width 137 height 29
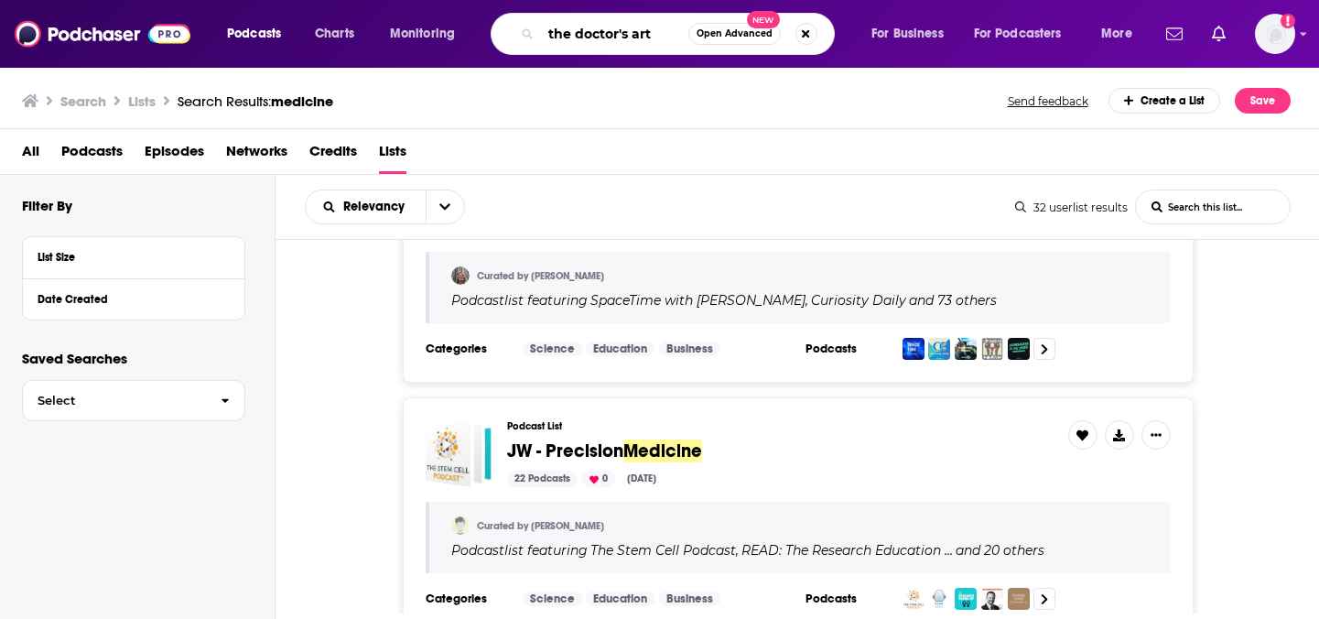
type input "the doctor's art"
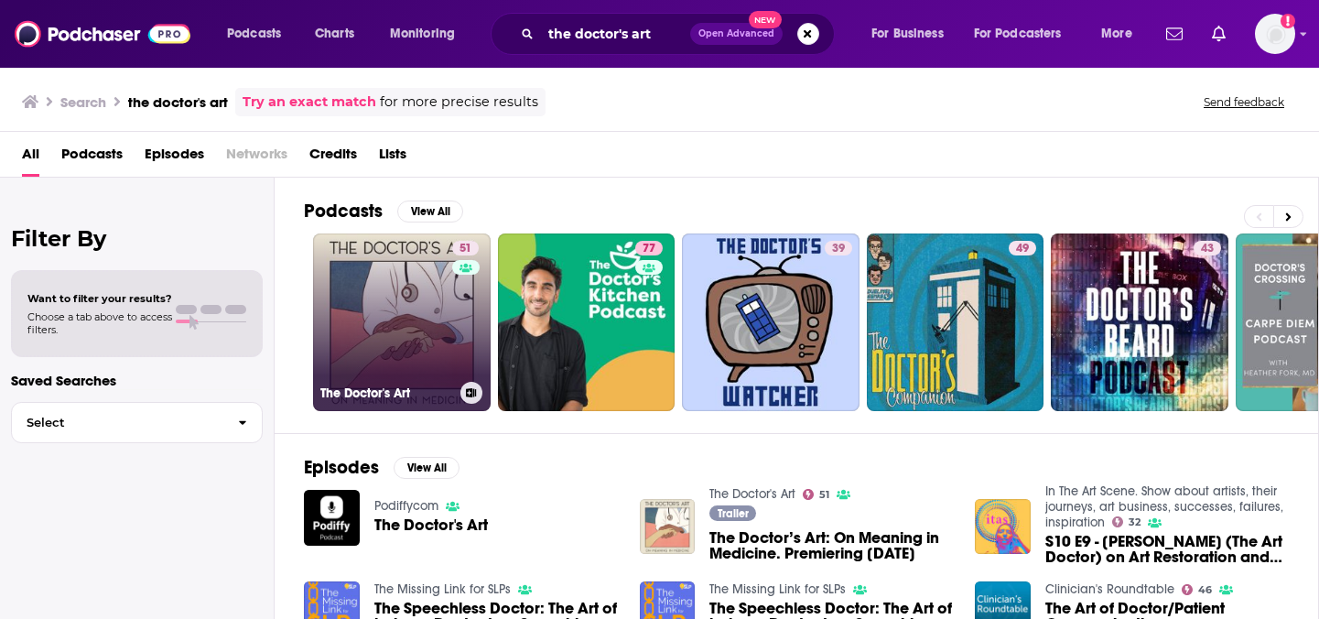
click at [387, 354] on link "51 The Doctor's Art" at bounding box center [402, 322] width 178 height 178
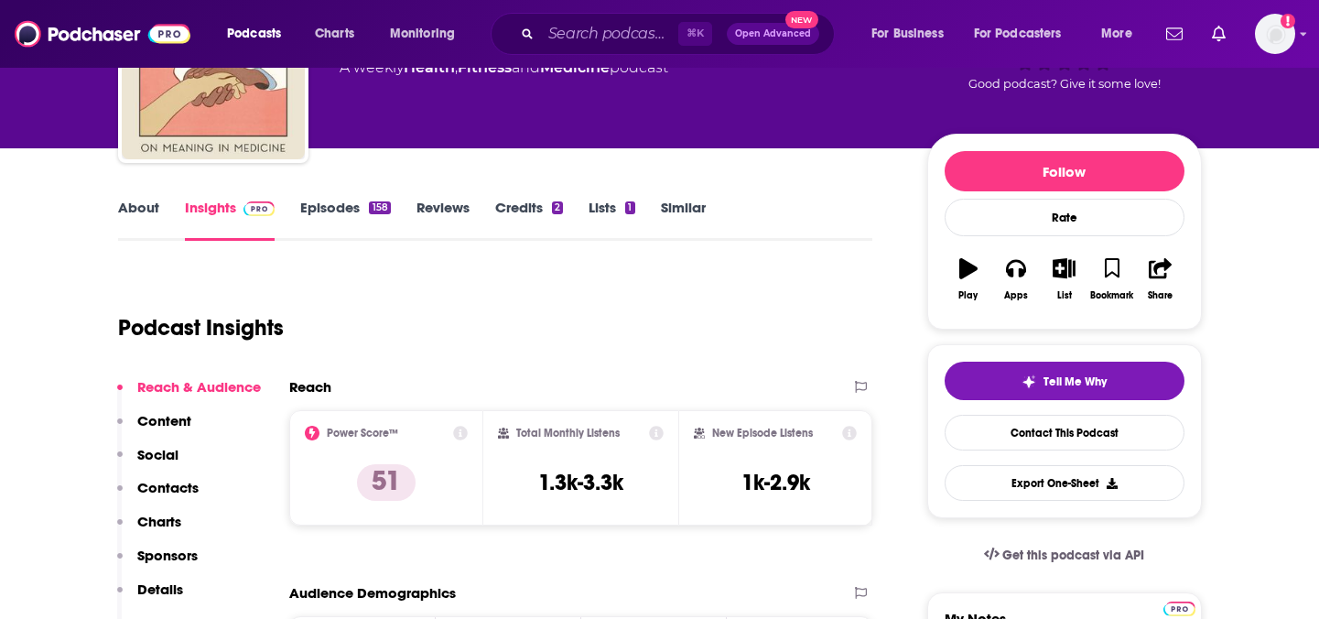
scroll to position [149, 0]
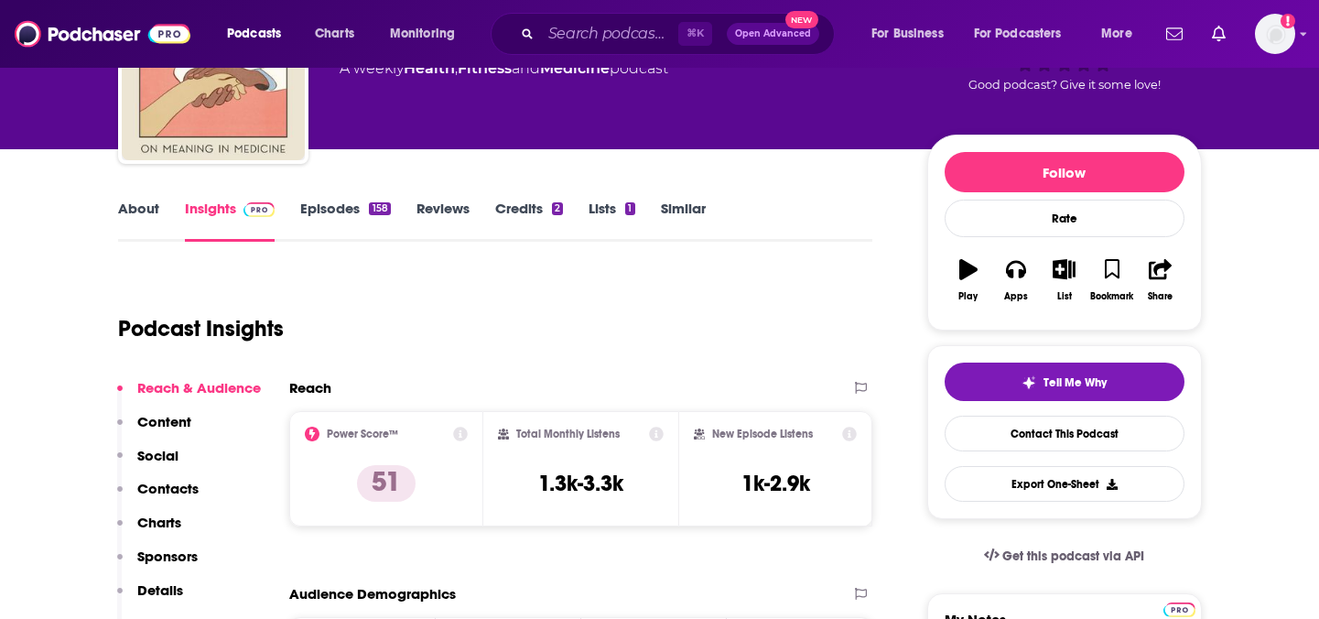
click at [673, 222] on link "Similar" at bounding box center [683, 221] width 45 height 42
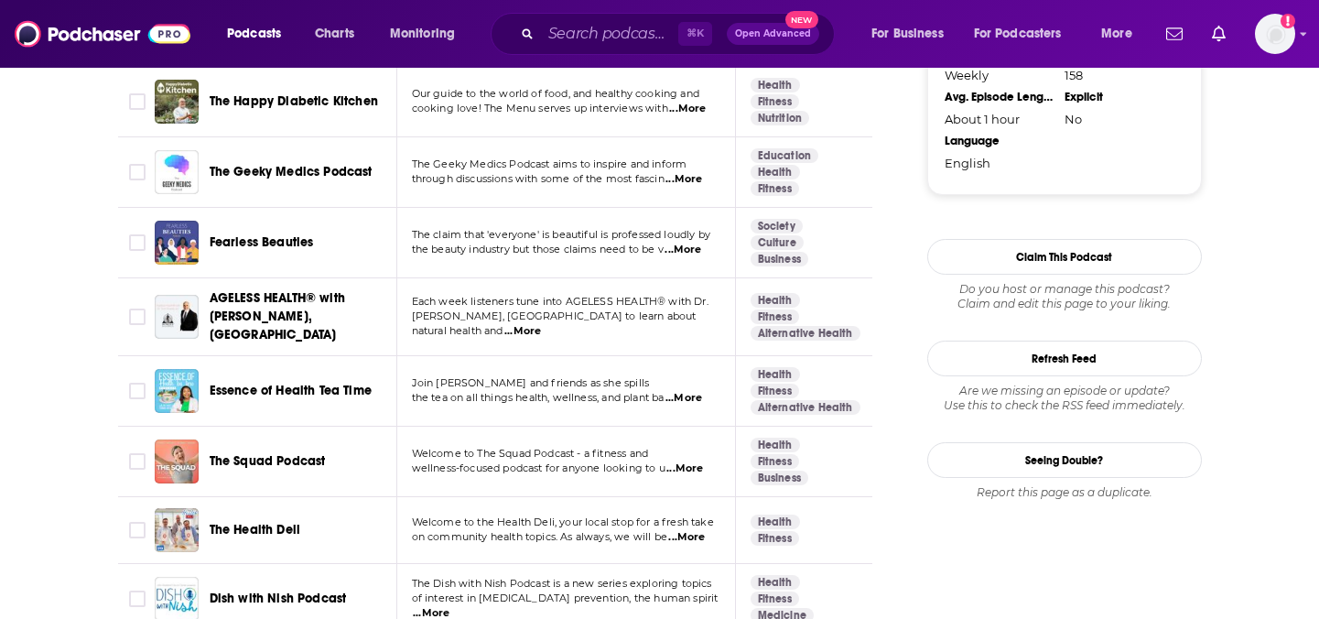
scroll to position [2015, 0]
